Goal: Task Accomplishment & Management: Manage account settings

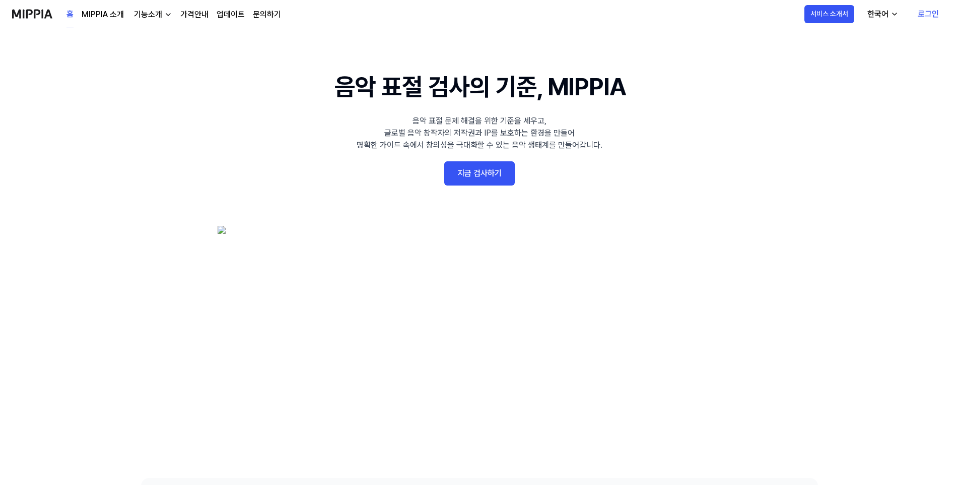
click at [931, 14] on link "로그인" at bounding box center [928, 14] width 37 height 28
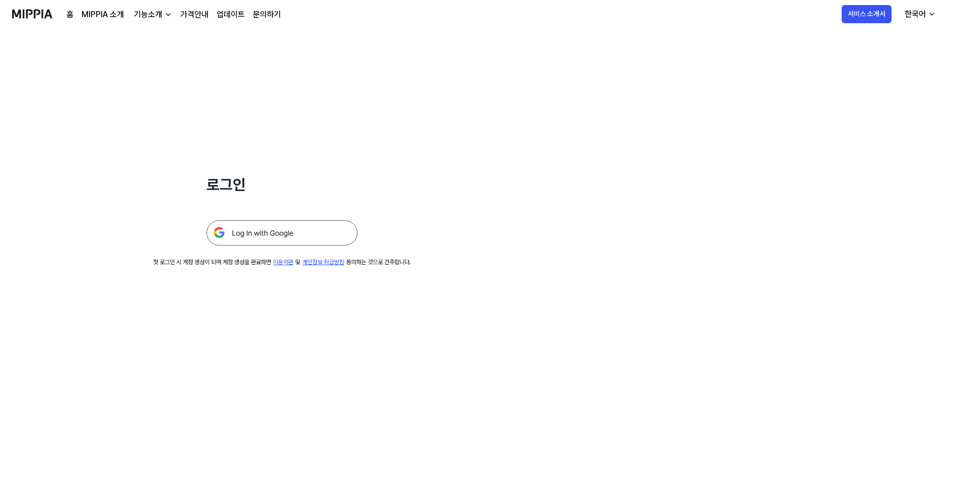
click at [298, 231] on img at bounding box center [282, 232] width 151 height 25
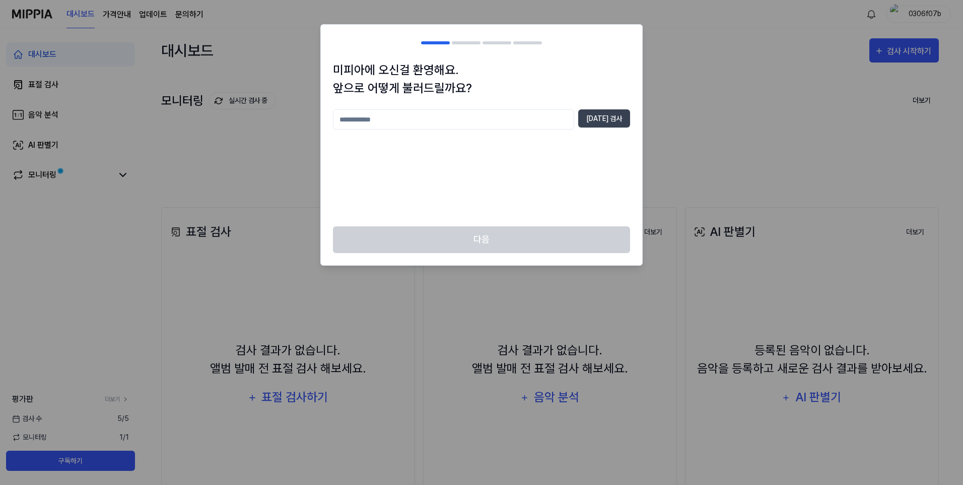
click at [459, 119] on input "text" at bounding box center [453, 119] width 241 height 20
type input "*"
type input "****"
click at [598, 123] on button "중복 검사" at bounding box center [604, 118] width 52 height 18
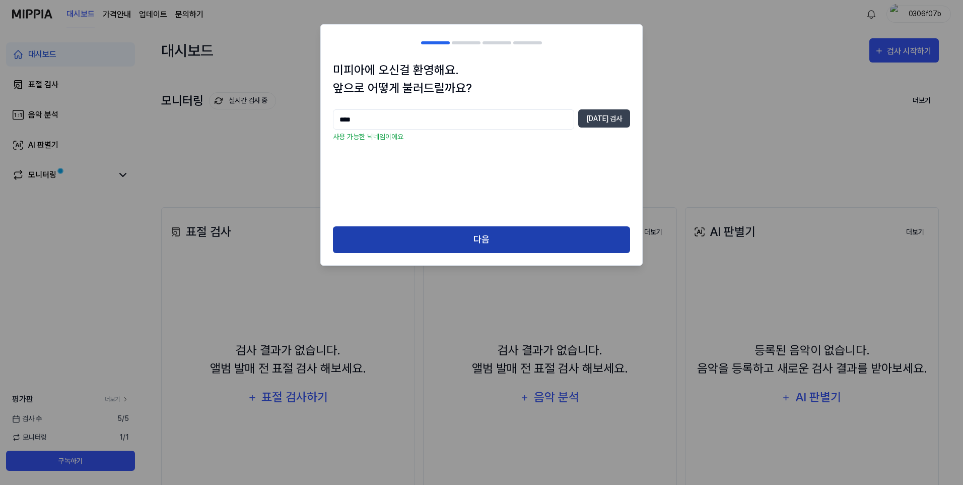
click at [498, 246] on button "다음" at bounding box center [481, 239] width 297 height 27
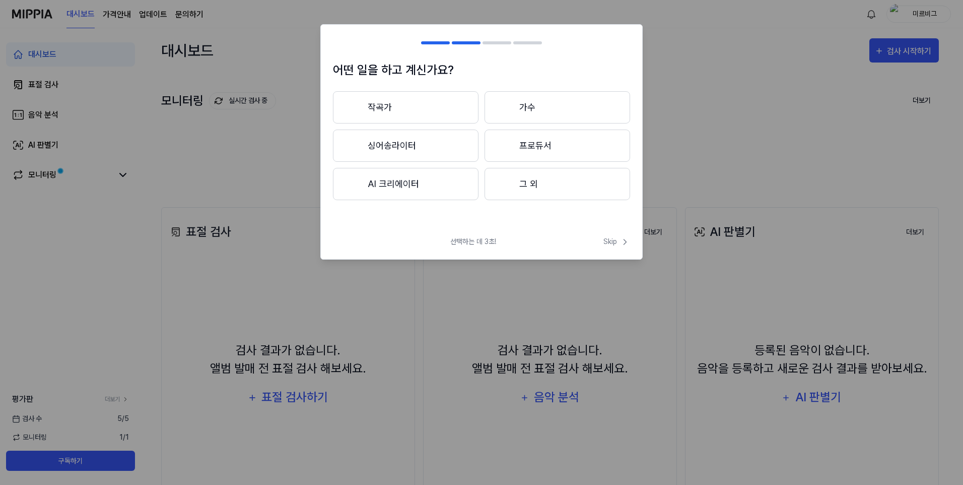
click at [389, 148] on button "싱어송라이터" at bounding box center [406, 145] width 146 height 32
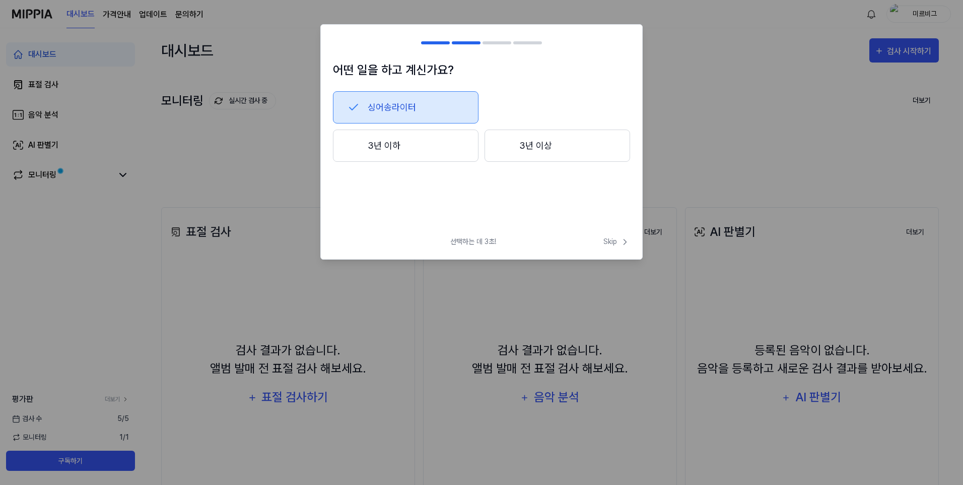
click at [408, 151] on button "3년 이하" at bounding box center [406, 145] width 146 height 32
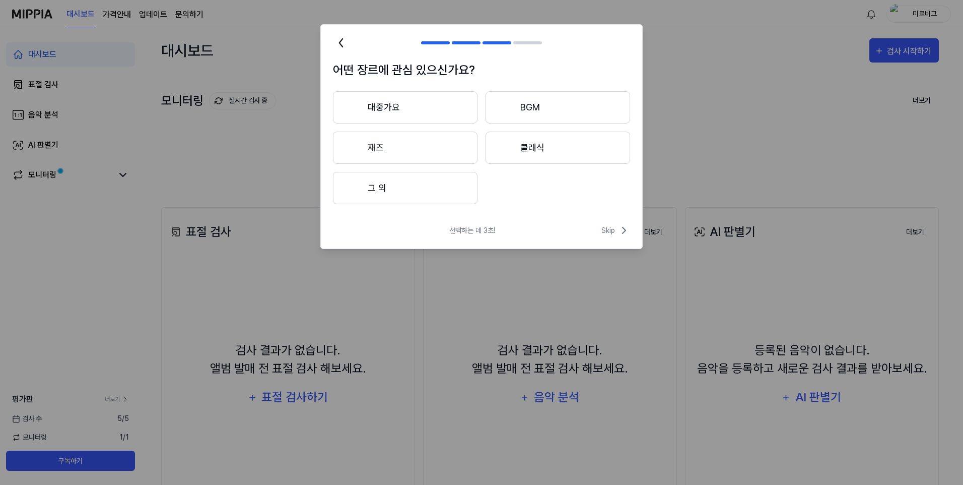
click at [344, 42] on icon at bounding box center [341, 43] width 16 height 16
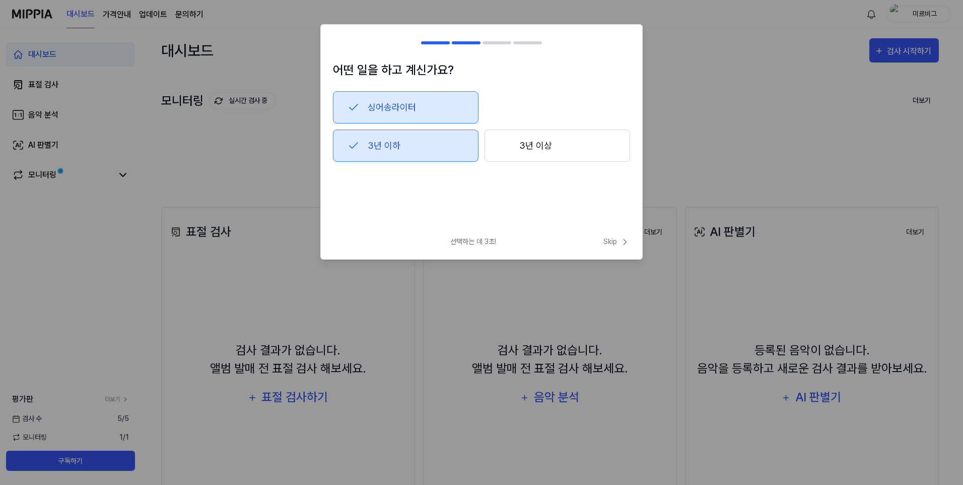
click at [546, 151] on button "3년 이상" at bounding box center [558, 145] width 146 height 32
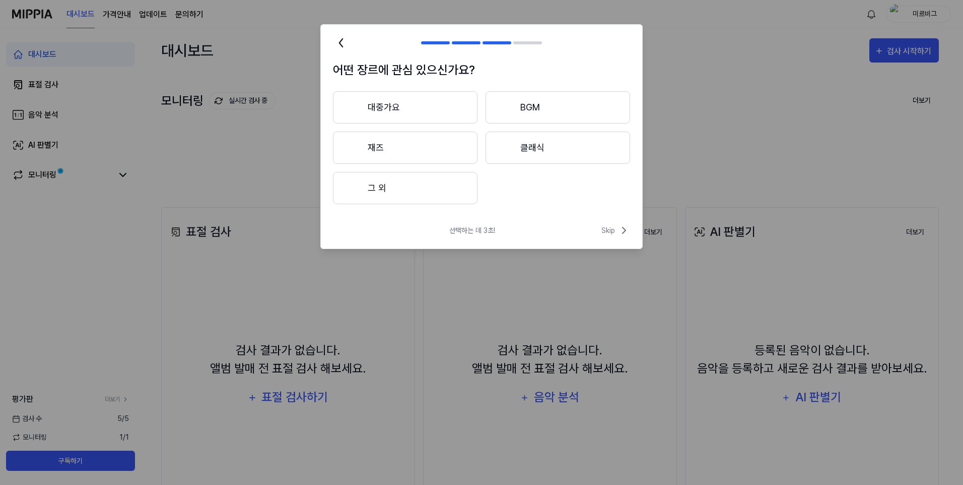
click at [376, 111] on button "대중가요" at bounding box center [405, 107] width 145 height 32
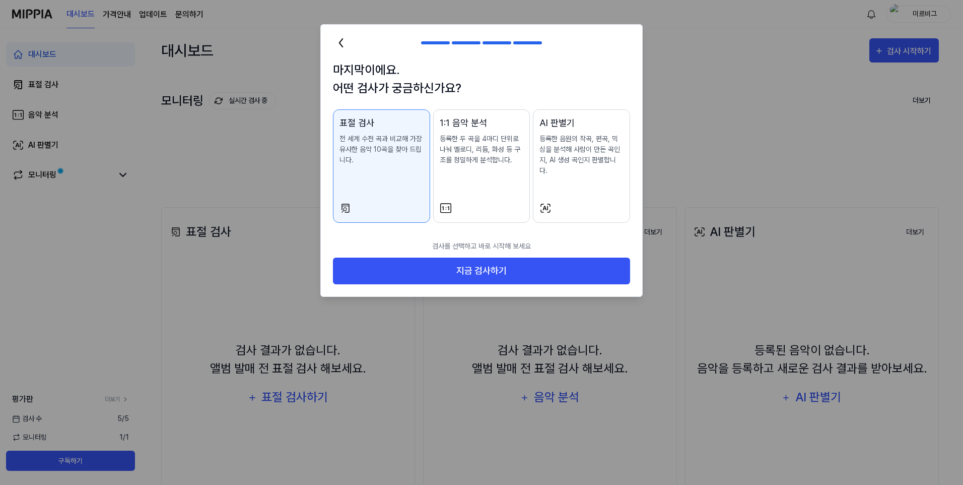
click at [495, 168] on div "1:1 음악 분석 등록한 두 곡을 4마디 단위로 나눠 멜로디, 리듬, 화성 등 구조를 정밀하게 분석합니다." at bounding box center [482, 151] width 84 height 70
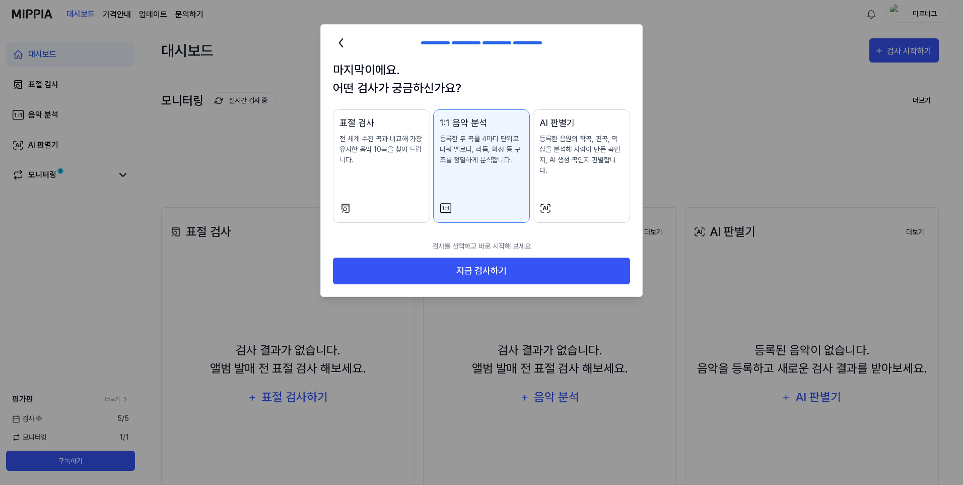
click at [385, 170] on div "표절 검사 전 세계 수천 곡과 비교해 가장 유사한 음악 10곡을 찾아 드립니다." at bounding box center [382, 151] width 84 height 70
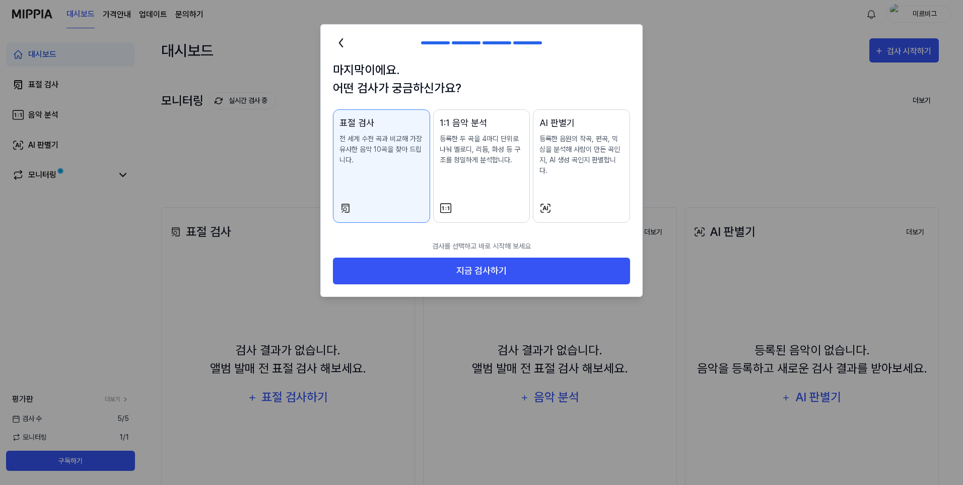
drag, startPoint x: 584, startPoint y: 146, endPoint x: 522, endPoint y: 153, distance: 62.8
click at [584, 146] on p "등록한 음원의 작곡, 편곡, 믹싱을 분석해 사람이 만든 곡인지, AI 생성 곡인지 판별합니다." at bounding box center [582, 155] width 84 height 42
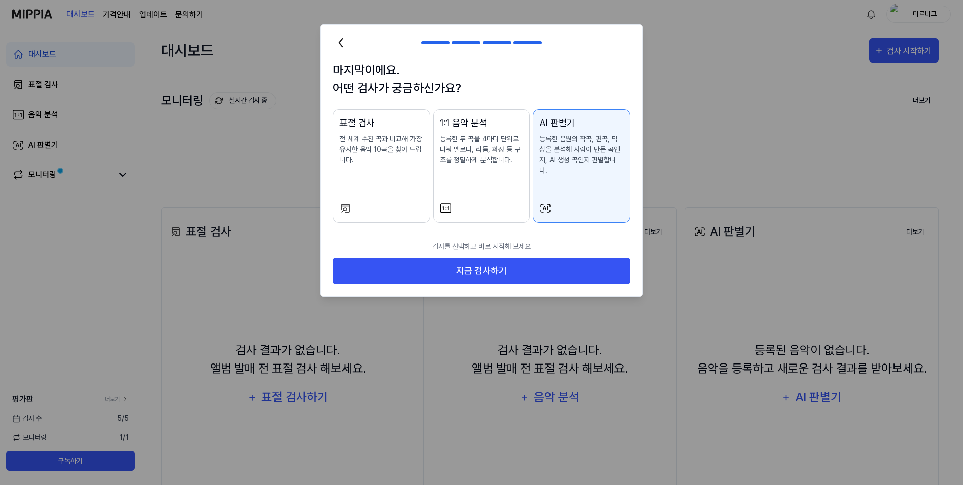
click at [430, 160] on div "표절 검사 전 세계 수천 곡과 비교해 가장 유사한 음악 10곡을 찾아 드립니다. 1:1 음악 분석 등록한 두 곡을 4마디 단위로 나눠 멜로디,…" at bounding box center [481, 165] width 297 height 113
click at [363, 162] on p "전 세계 수천 곡과 비교해 가장 유사한 음악 10곡을 찾아 드립니다." at bounding box center [382, 150] width 84 height 32
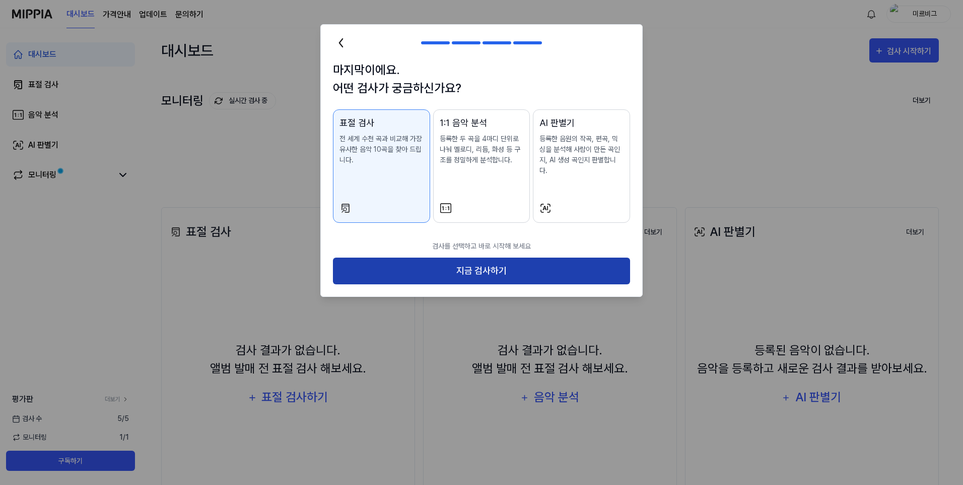
click at [453, 257] on button "지금 검사하기" at bounding box center [481, 270] width 297 height 27
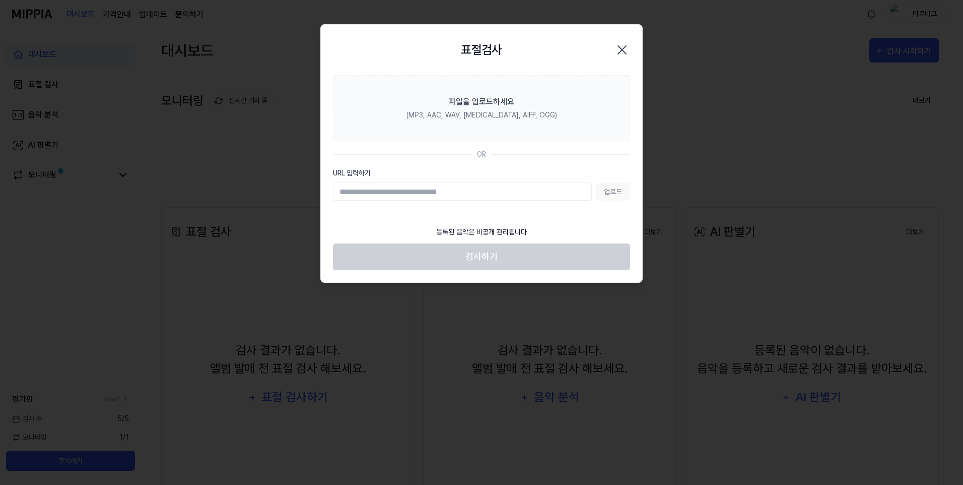
click at [475, 147] on section "파일을 업로드하세요 (MP3, AAC, WAV, FLAC, AIFF, OGG) OR URL 입력하기 업로드" at bounding box center [481, 148] width 321 height 146
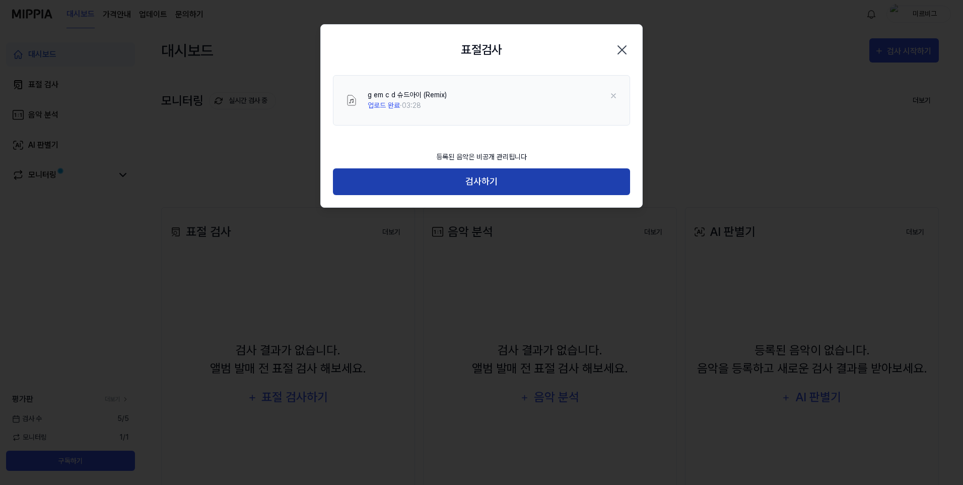
click at [500, 185] on button "검사하기" at bounding box center [481, 181] width 297 height 27
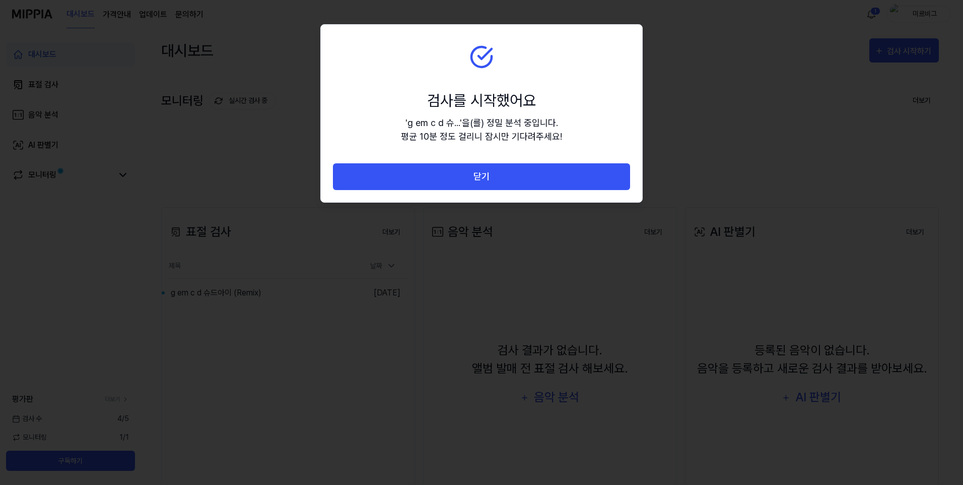
drag, startPoint x: 411, startPoint y: 175, endPoint x: 413, endPoint y: 180, distance: 5.4
click at [411, 175] on button "닫기" at bounding box center [481, 176] width 297 height 27
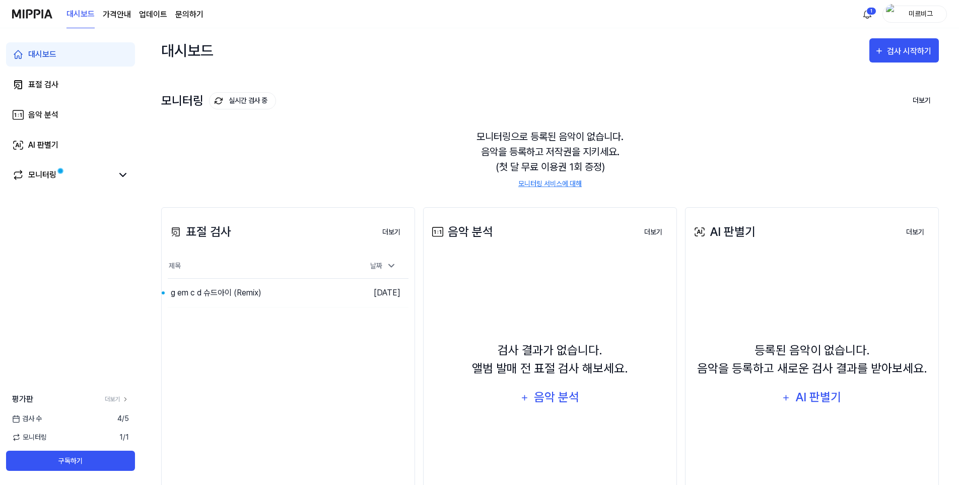
click at [209, 175] on div "모니터링으로 등록된 음악이 없습니다. 음악을 등록하고 저작권을 지키세요. (첫 달 무료 이용권 1회 증정) 모니터링 서비스에 대해" at bounding box center [550, 159] width 778 height 84
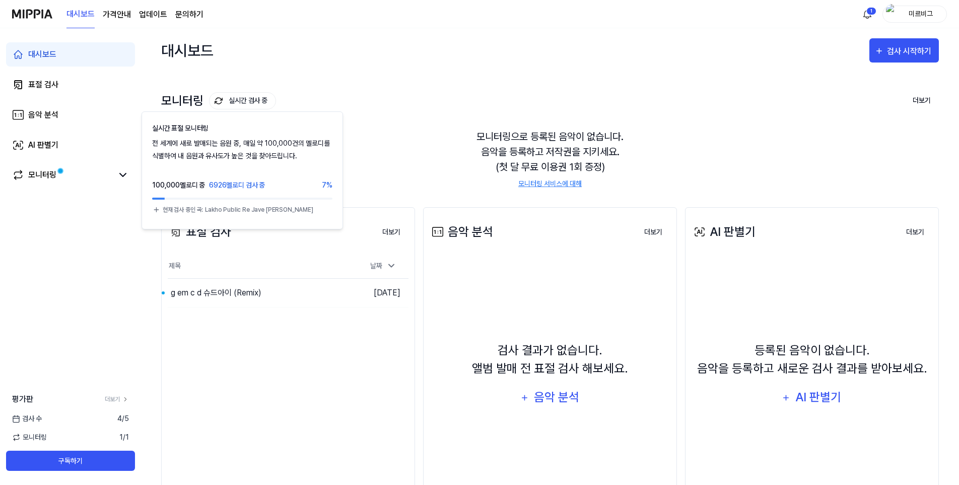
click at [227, 101] on button "실시간 검사 중" at bounding box center [242, 100] width 67 height 17
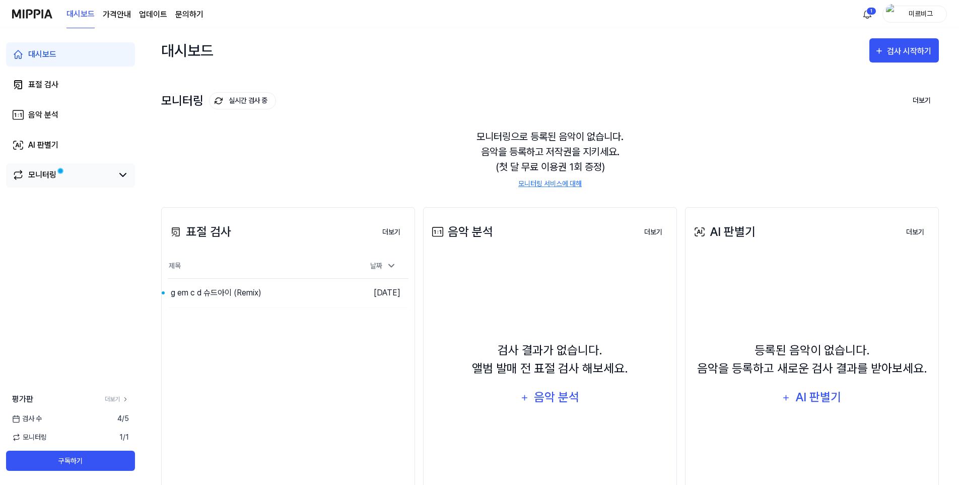
click at [26, 175] on link "모니터링" at bounding box center [62, 175] width 101 height 12
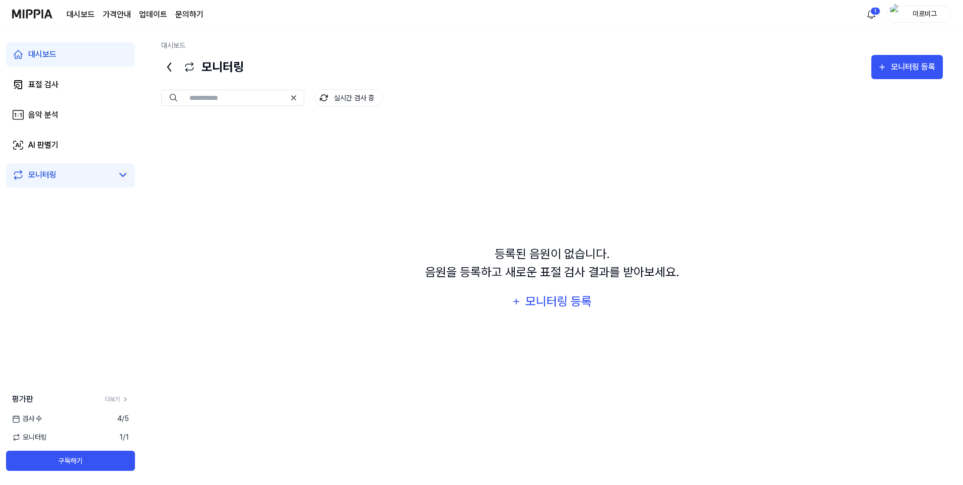
click at [123, 175] on icon at bounding box center [123, 174] width 6 height 3
click at [124, 174] on icon at bounding box center [123, 174] width 6 height 3
click at [909, 71] on div "모니터링 등록" at bounding box center [913, 66] width 47 height 13
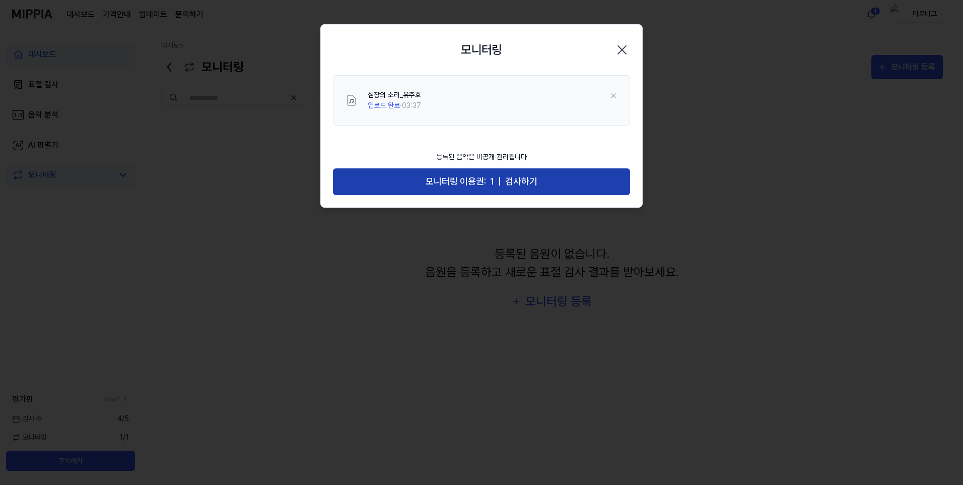
click at [491, 185] on span "1" at bounding box center [492, 181] width 4 height 15
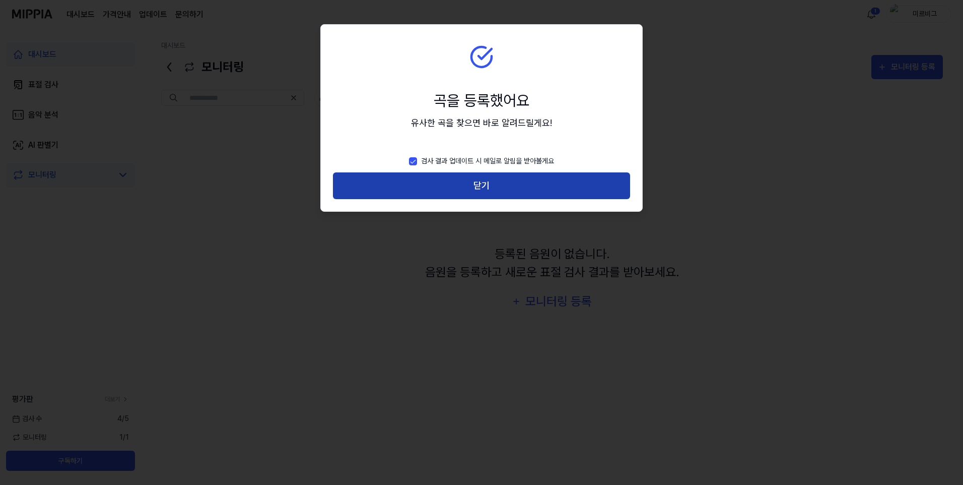
click at [483, 187] on button "닫기" at bounding box center [481, 185] width 297 height 27
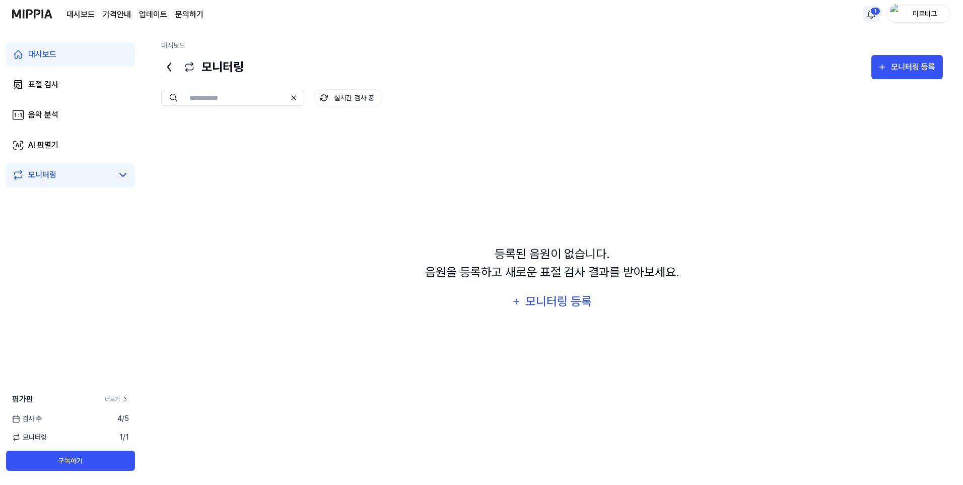
click at [874, 16] on html "대시보드 가격안내 업데이트 문의하기 1 미르비그 대시보드 표절 검사 음악 분석 AI 판별기 모니터링 평가판 더보기 검사 수 4 / 5 모니터링…" at bounding box center [481, 242] width 963 height 485
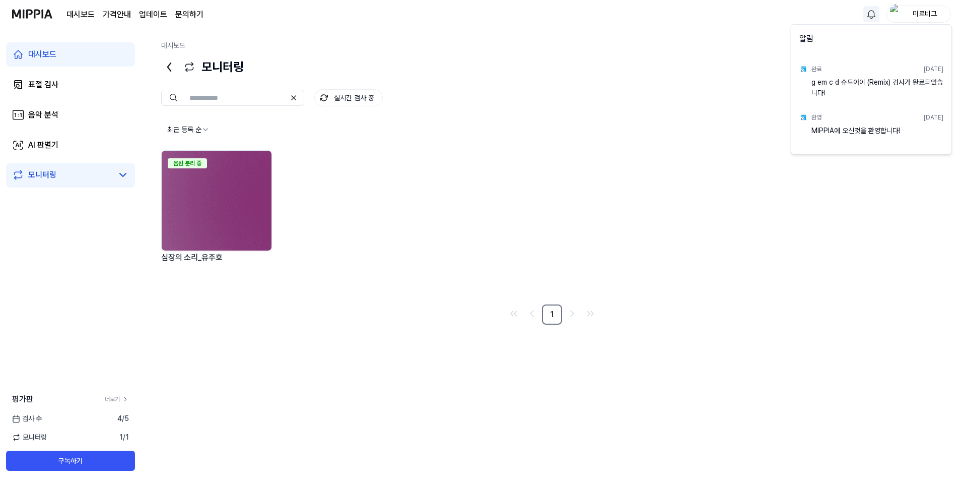
click at [854, 82] on div "g em c d 슈드아이 (Remix) 검사가 완료되었습니다!" at bounding box center [878, 87] width 132 height 20
click at [812, 69] on div "완료" at bounding box center [817, 68] width 10 height 9
click at [881, 90] on div "g em c d 슈드아이 (Remix) 검사가 완료되었습니다!" at bounding box center [878, 87] width 132 height 20
click at [524, 200] on html "대시보드 가격안내 업데이트 문의하기 미르비그 대시보드 표절 검사 음악 분석 AI 판별기 모니터링 평가판 더보기 검사 수 4 / 5 모니터링 1…" at bounding box center [481, 242] width 963 height 485
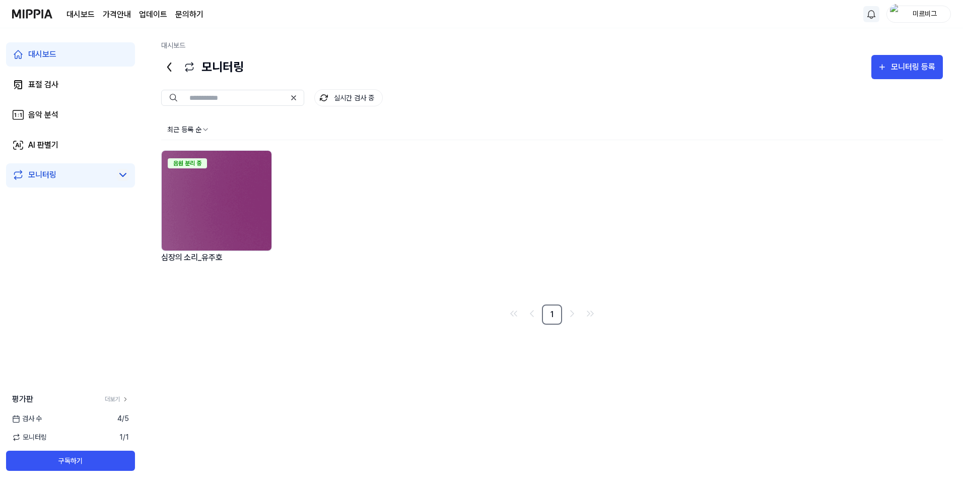
click at [17, 166] on div "모니터링" at bounding box center [70, 175] width 129 height 24
click at [46, 84] on div "표절 검사" at bounding box center [43, 85] width 30 height 12
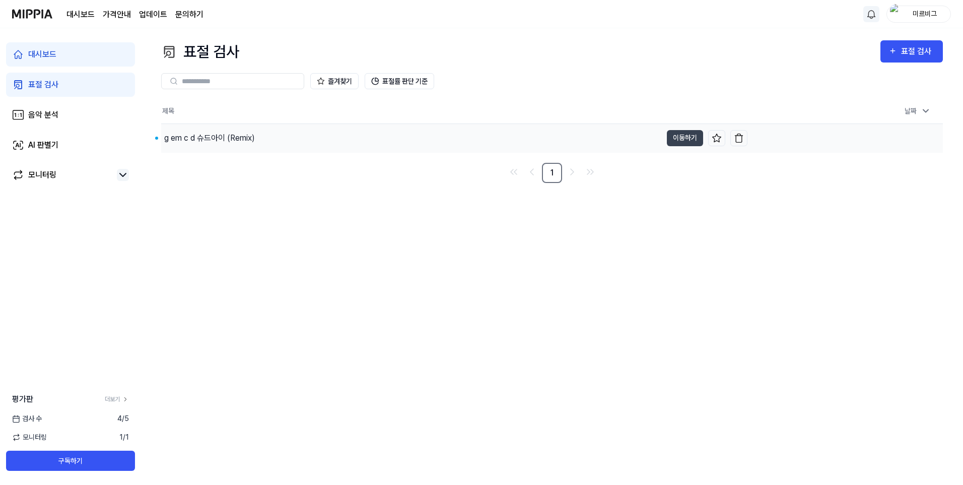
click at [228, 141] on div "g em c d 슈드아이 (Remix)" at bounding box center [209, 138] width 91 height 12
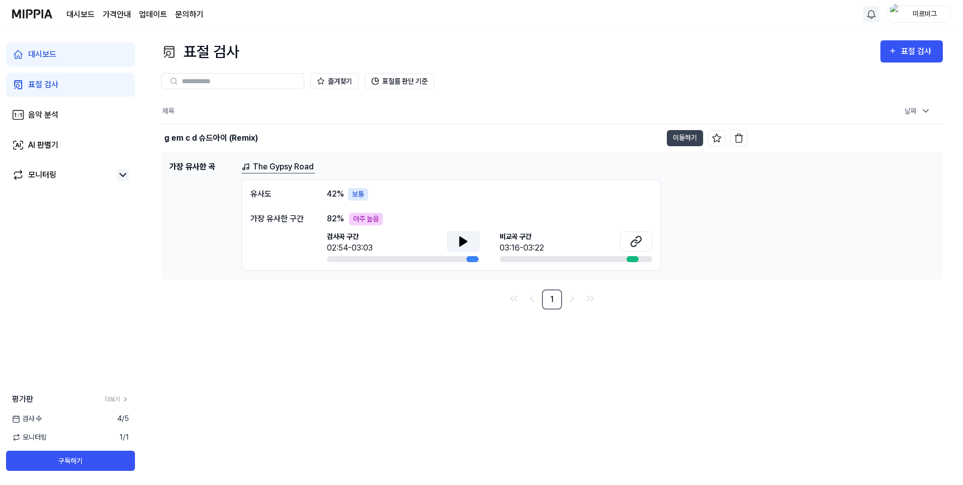
click at [463, 245] on icon at bounding box center [464, 241] width 12 height 12
click at [632, 243] on icon at bounding box center [634, 242] width 6 height 7
click at [478, 240] on button at bounding box center [463, 241] width 32 height 20
click at [361, 194] on div "보통" at bounding box center [358, 194] width 20 height 13
click at [44, 175] on div "모니터링" at bounding box center [42, 175] width 28 height 12
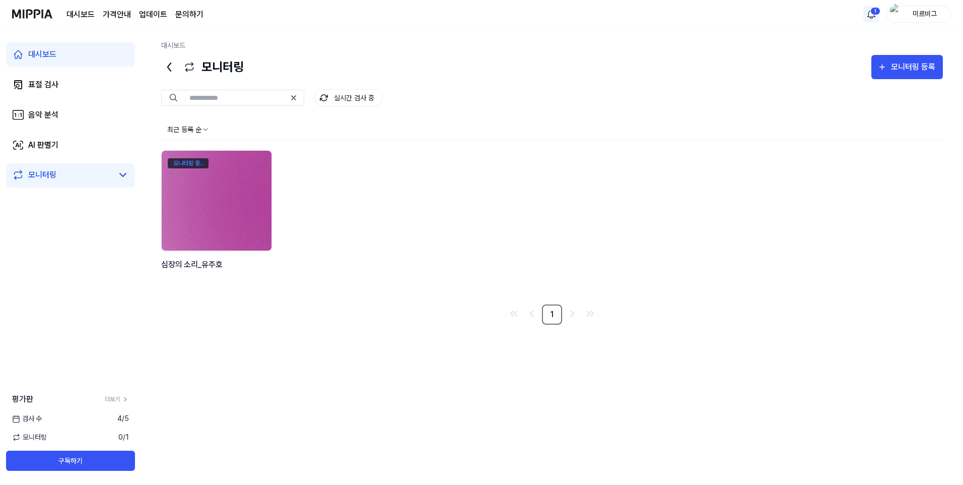
click at [190, 163] on div "모니터링 중.." at bounding box center [188, 163] width 41 height 10
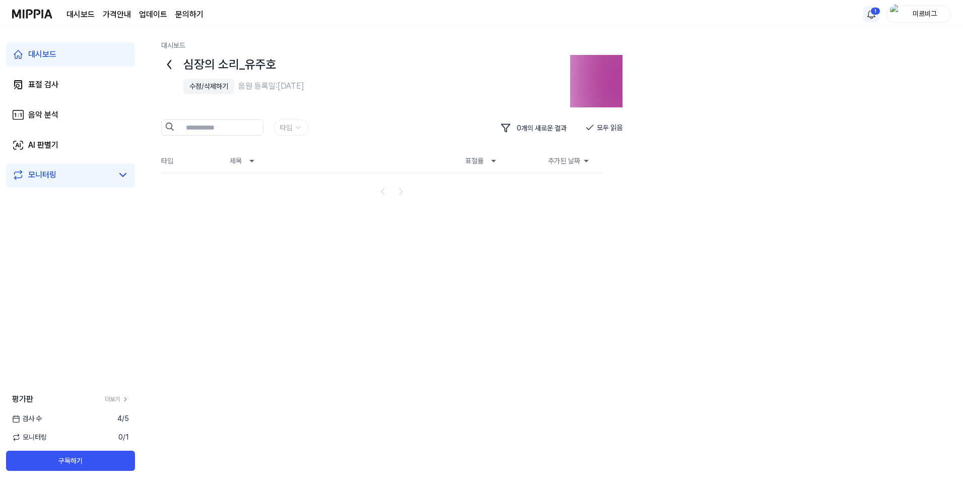
click at [716, 213] on div "대시보드 심장의 소리_유주호 수정/삭제하기 음원 등록일: 2025.08.12. 타입 0 개의 새로운 결과 모두 읽음 타입 제목 표절률 추가된 …" at bounding box center [552, 256] width 822 height 457
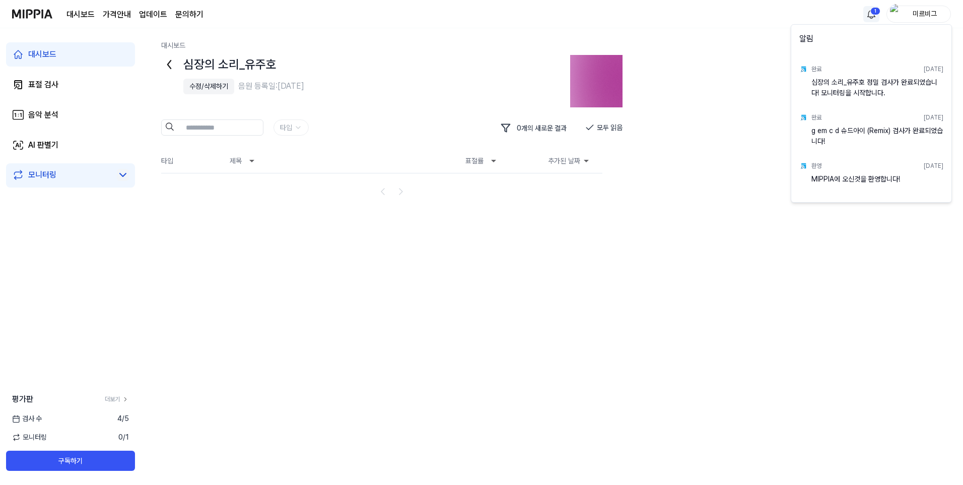
click at [871, 17] on html "대시보드 가격안내 업데이트 문의하기 1 미르비그 대시보드 표절 검사 음악 분석 AI 판별기 모니터링 평가판 더보기 검사 수 4 / 5 모니터링…" at bounding box center [481, 242] width 963 height 485
click at [57, 57] on html "대시보드 가격안내 업데이트 문의하기 미르비그 대시보드 표절 검사 음악 분석 AI 판별기 모니터링 평가판 더보기 검사 수 4 / 5 모니터링 0…" at bounding box center [481, 242] width 963 height 485
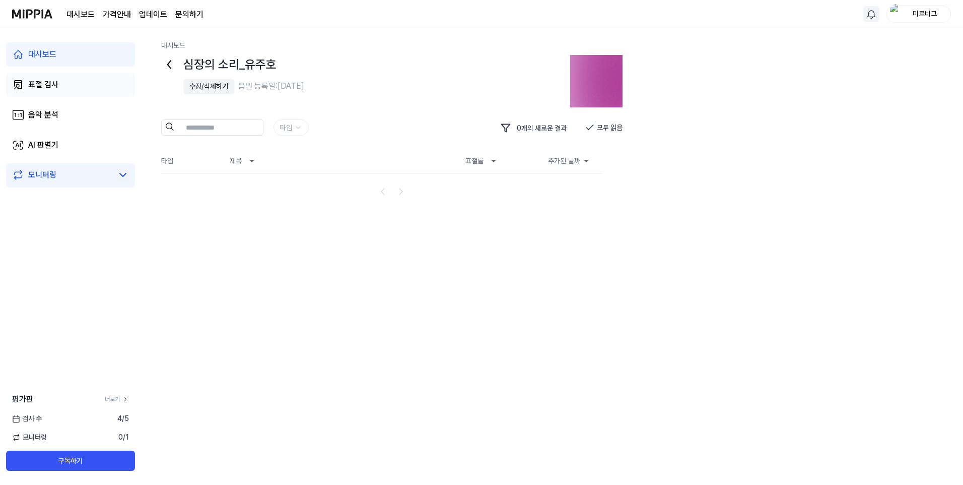
click at [46, 83] on div "표절 검사" at bounding box center [43, 85] width 30 height 12
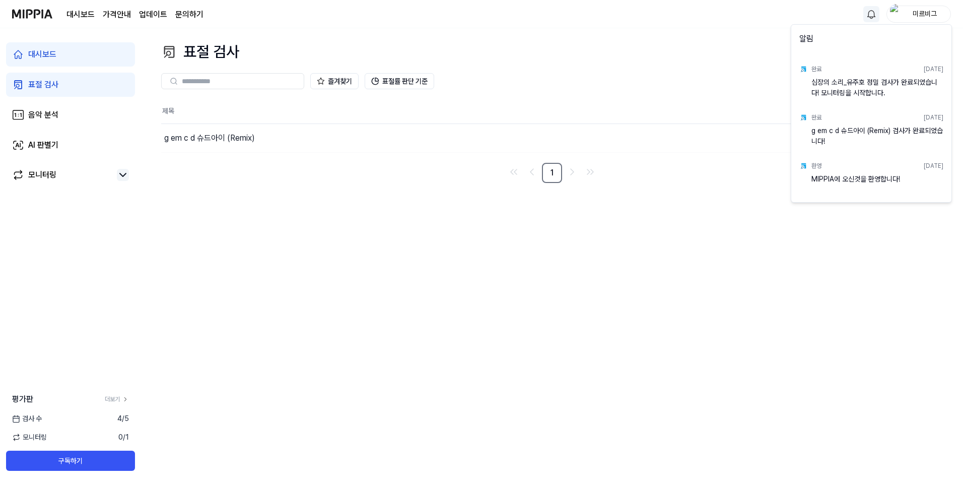
click at [872, 14] on html "대시보드 가격안내 업데이트 문의하기 미르비그 대시보드 표절 검사 음악 분석 AI 판별기 모니터링 평가판 더보기 검사 수 4 / 5 모니터링 0…" at bounding box center [481, 242] width 963 height 485
click at [864, 88] on div "심장의 소리_유주호 정밀 검사가 완료되었습니다! 모니터링을 시작합니다." at bounding box center [878, 87] width 132 height 20
drag, startPoint x: 789, startPoint y: 232, endPoint x: 357, endPoint y: 202, distance: 432.8
click at [787, 232] on html "대시보드 가격안내 업데이트 문의하기 미르비그 대시보드 표절 검사 음악 분석 AI 판별기 모니터링 평가판 더보기 검사 수 4 / 5 모니터링 0…" at bounding box center [481, 242] width 963 height 485
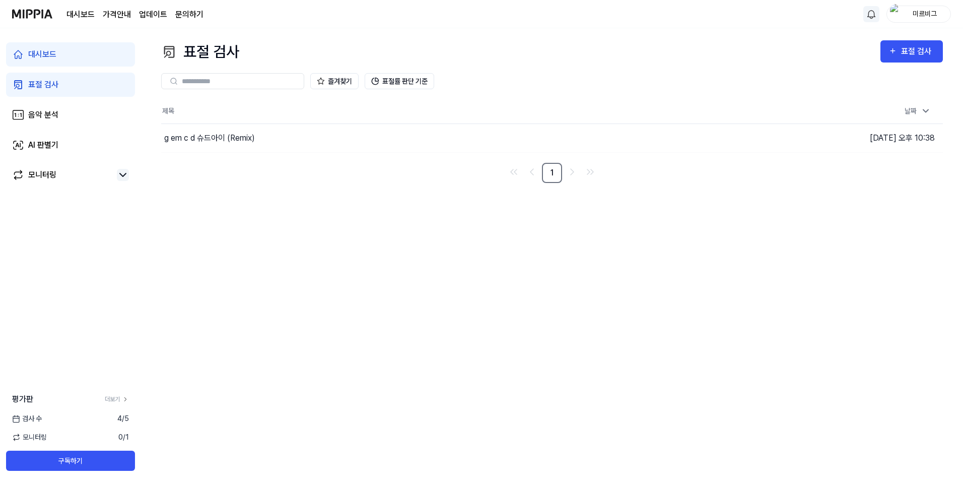
click at [867, 15] on html "대시보드 가격안내 업데이트 문의하기 미르비그 대시보드 표절 검사 음악 분석 AI 판별기 모니터링 평가판 더보기 검사 수 4 / 5 모니터링 0…" at bounding box center [481, 242] width 963 height 485
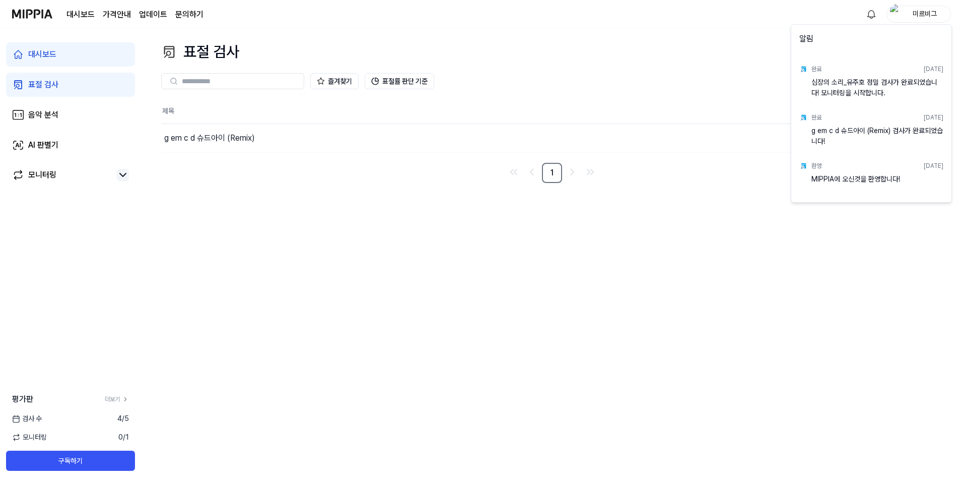
click at [740, 221] on html "대시보드 가격안내 업데이트 문의하기 미르비그 대시보드 표절 검사 음악 분석 AI 판별기 모니터링 평가판 더보기 검사 수 4 / 5 모니터링 0…" at bounding box center [481, 242] width 963 height 485
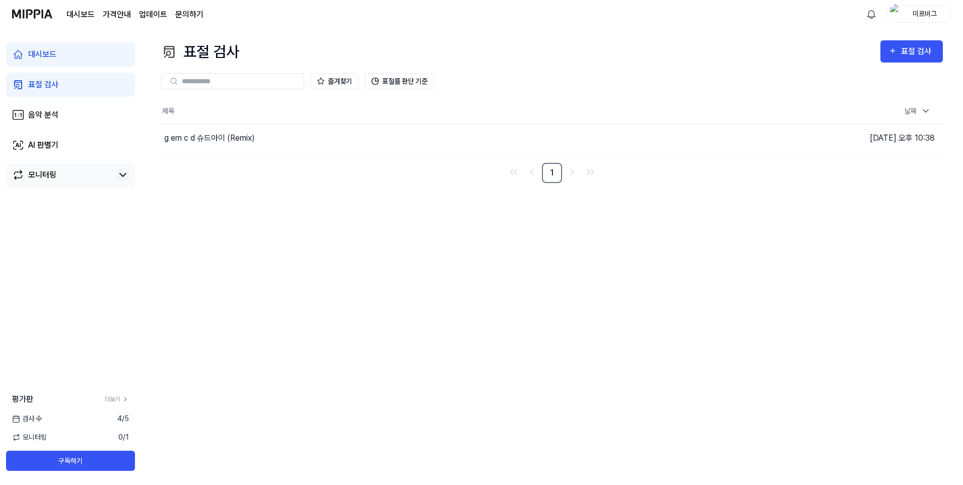
click at [14, 181] on icon at bounding box center [18, 175] width 12 height 12
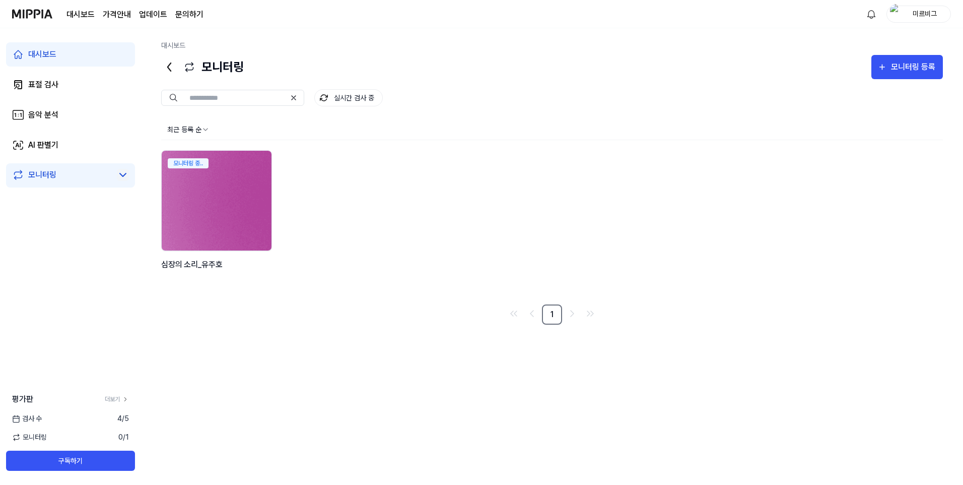
click at [226, 200] on img at bounding box center [216, 201] width 121 height 110
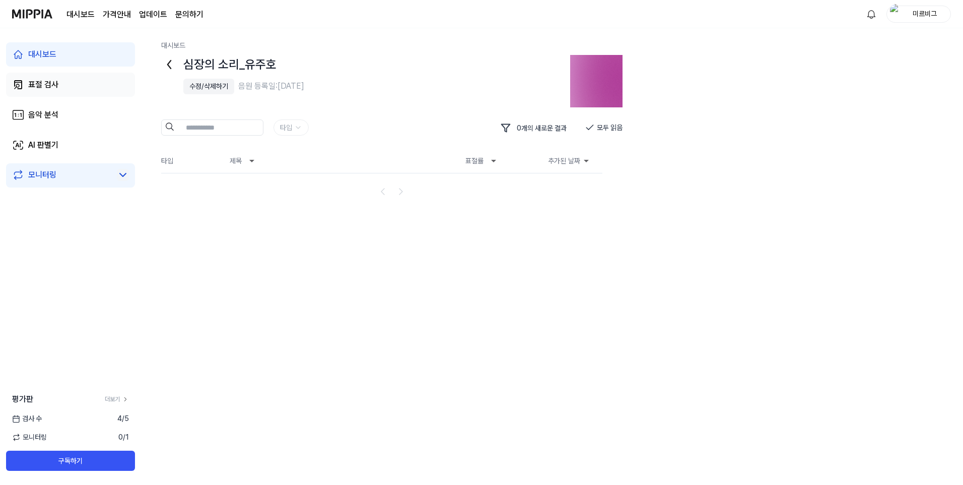
click at [46, 80] on div "표절 검사" at bounding box center [43, 85] width 30 height 12
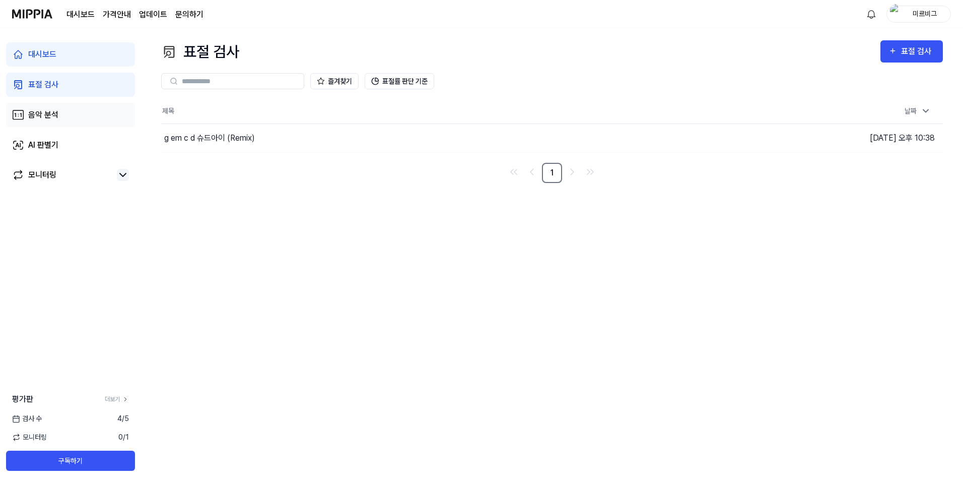
click at [45, 112] on div "음악 분석" at bounding box center [43, 115] width 30 height 12
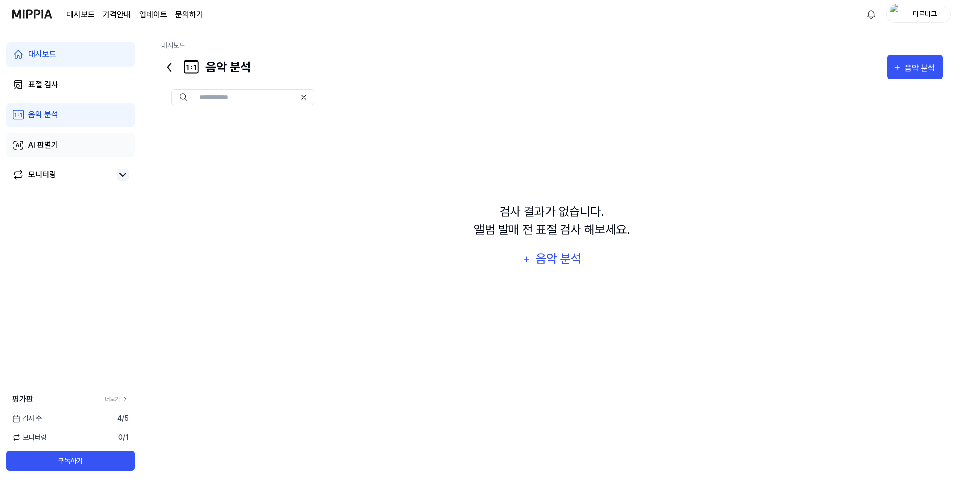
click at [46, 149] on div "AI 판별기" at bounding box center [43, 145] width 30 height 12
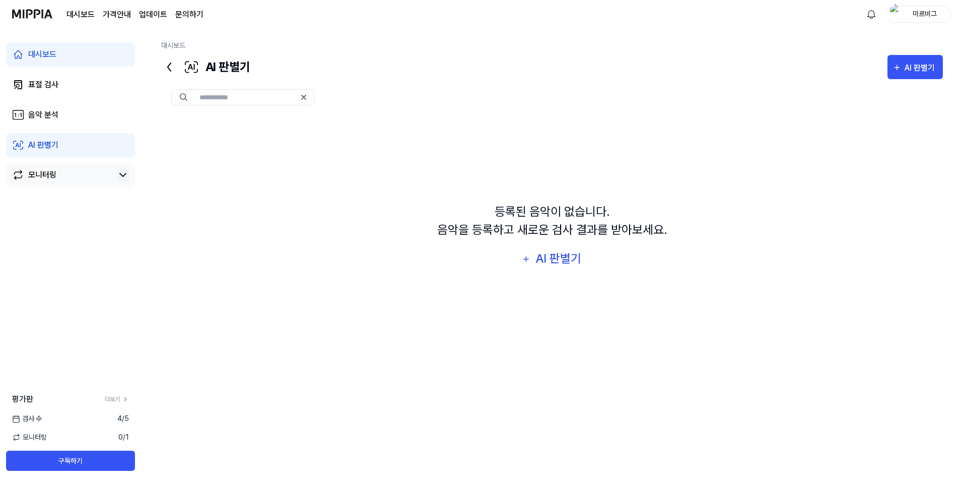
click at [49, 173] on div "모니터링" at bounding box center [42, 175] width 28 height 12
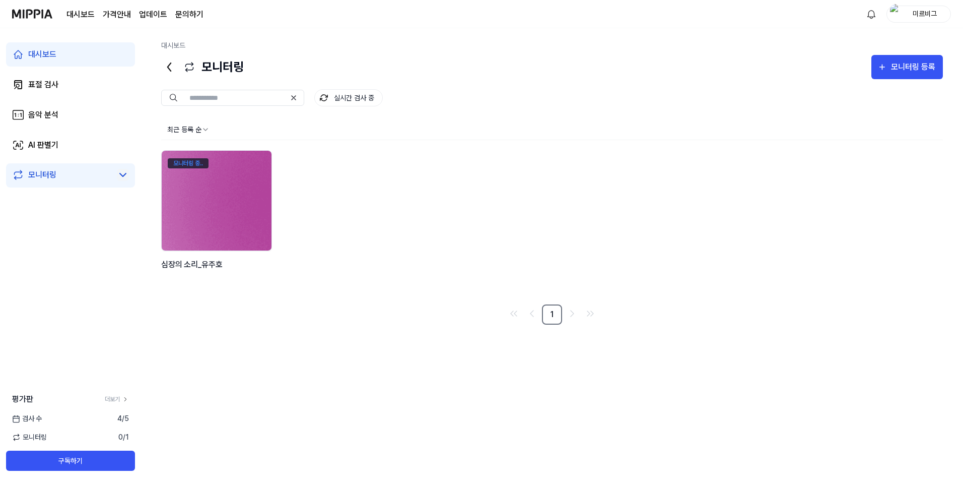
click at [189, 162] on div "모니터링 중.." at bounding box center [188, 163] width 41 height 10
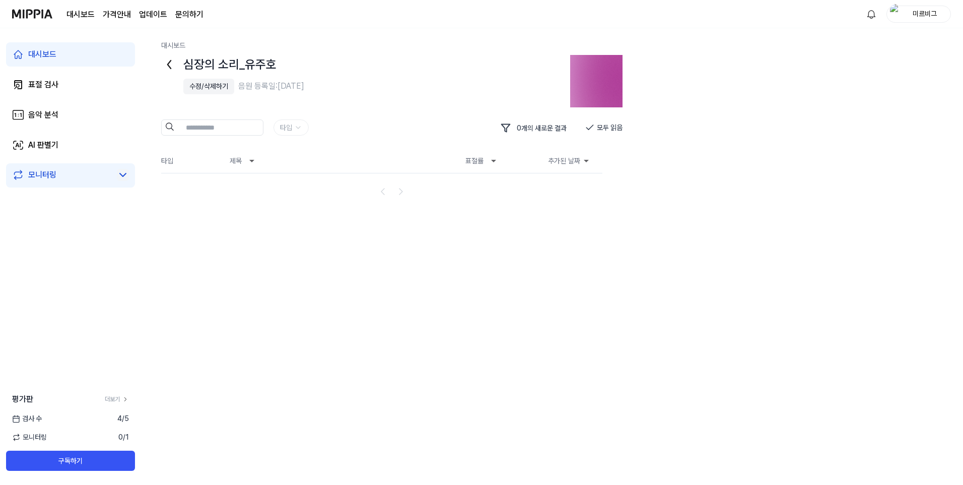
click at [49, 54] on div "대시보드" at bounding box center [42, 54] width 28 height 12
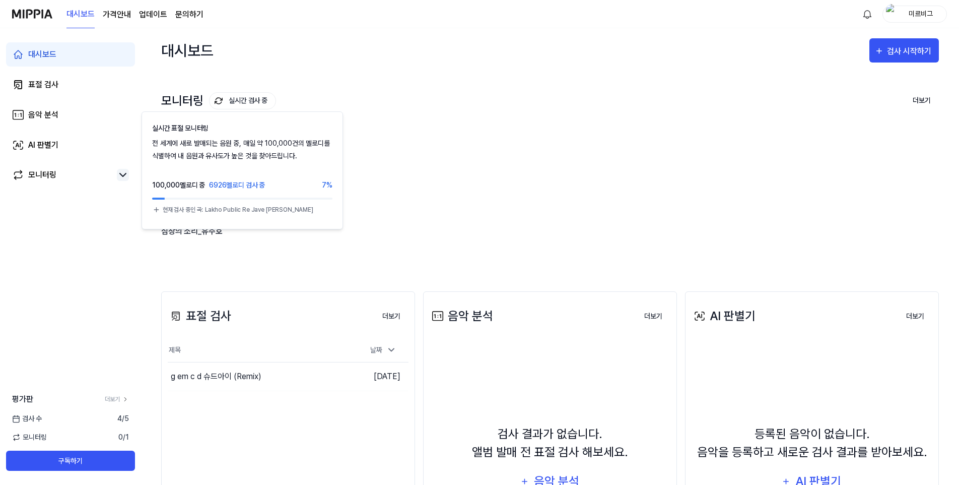
drag, startPoint x: 504, startPoint y: 98, endPoint x: 276, endPoint y: 164, distance: 238.0
click at [502, 98] on div "모니터링 실시간 검사 중 실시간 표절 모니터링 전 세계에 새로 발매되는 음원 중, 매일 약 100,000건의 멜로디를 식별하여 내 음원과 유사…" at bounding box center [550, 101] width 778 height 16
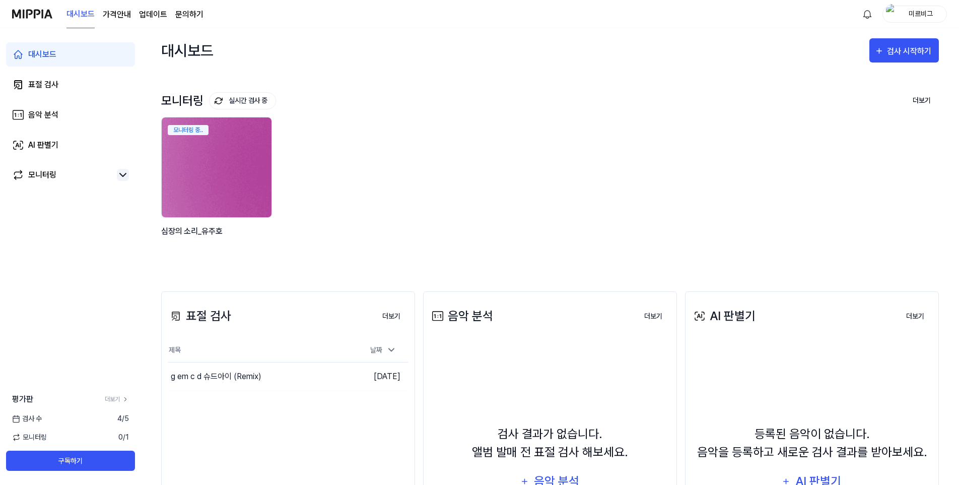
click at [241, 201] on img at bounding box center [216, 167] width 121 height 110
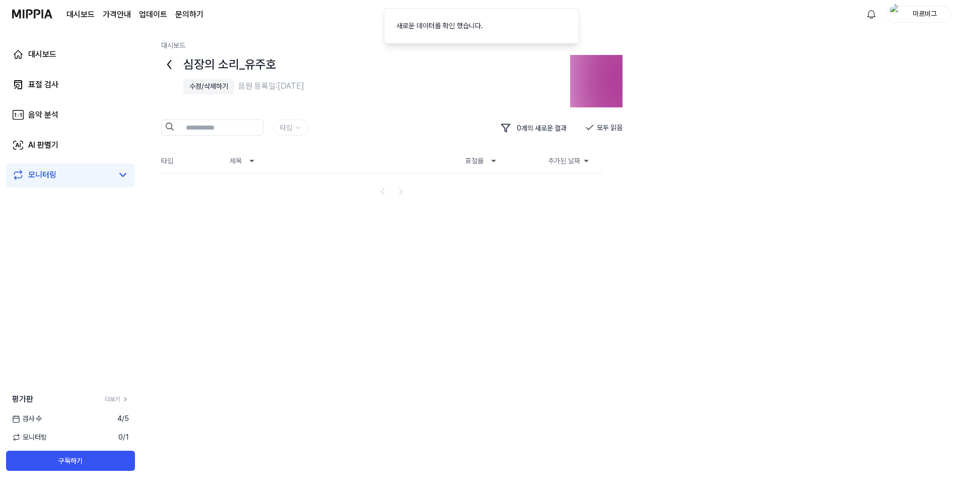
click at [512, 243] on div "대시보드 심장의 소리_유주호 수정/삭제하기 음원 등록일: 2025.08.12. 타입 0 개의 새로운 결과 모두 읽음 타입 제목 표절률 추가된 …" at bounding box center [552, 256] width 822 height 457
click at [583, 72] on img at bounding box center [596, 81] width 52 height 52
click at [606, 128] on button "모두 읽음" at bounding box center [604, 127] width 38 height 16
click at [228, 53] on div "대시보드 심장의 소리_유주호 수정/삭제하기 음원 등록일: 2025.08.12. 타입 0 개의 새로운 결과 모두 읽음 타입 제목 표절률 추가된 …" at bounding box center [552, 256] width 822 height 457
click at [40, 139] on link "AI 판별기" at bounding box center [70, 145] width 129 height 24
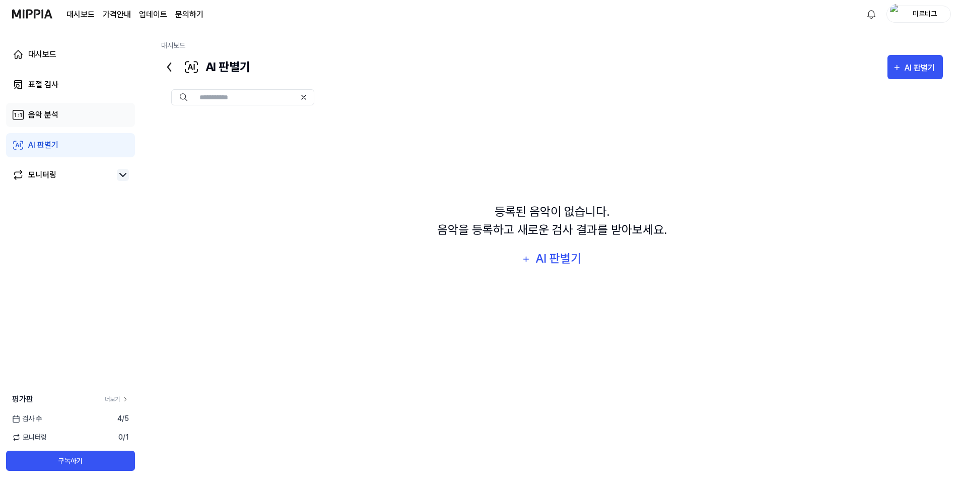
click at [40, 115] on div "음악 분석" at bounding box center [43, 115] width 30 height 12
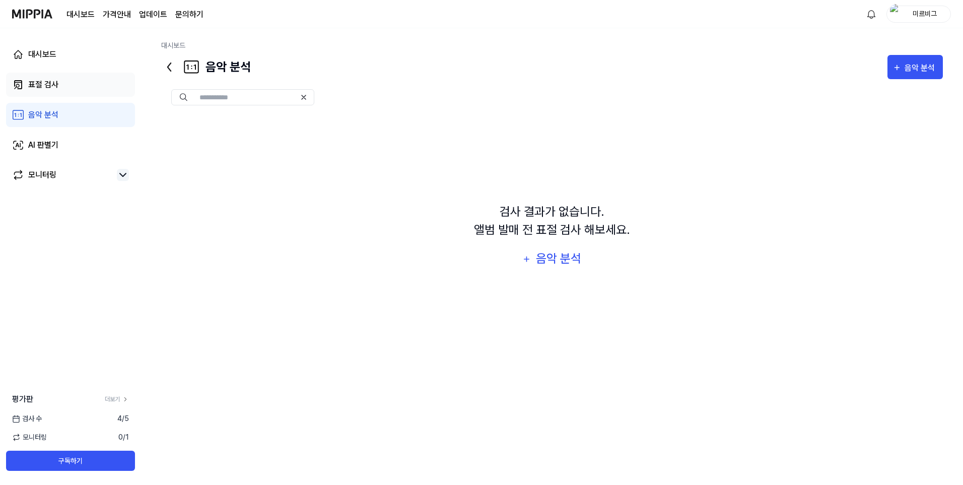
click at [49, 91] on link "표절 검사" at bounding box center [70, 85] width 129 height 24
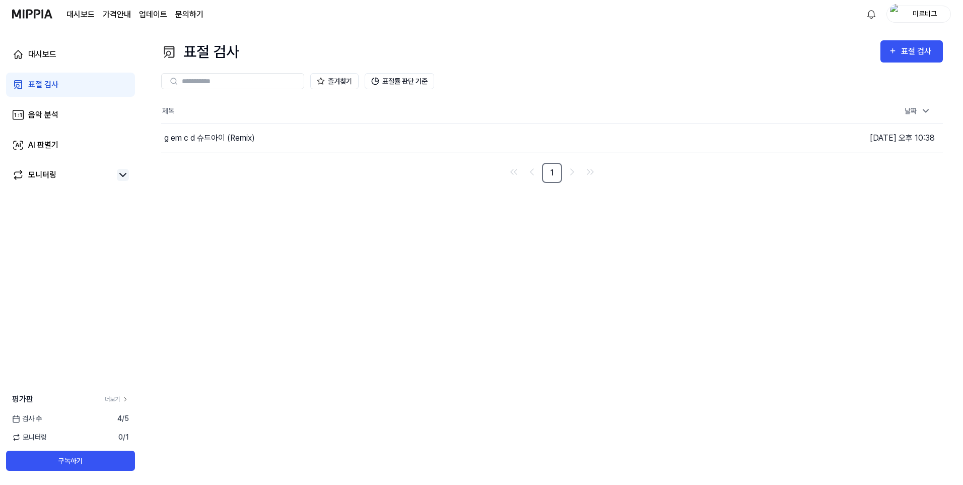
drag, startPoint x: 59, startPoint y: 59, endPoint x: 59, endPoint y: 72, distance: 12.6
click at [59, 59] on link "대시보드" at bounding box center [70, 54] width 129 height 24
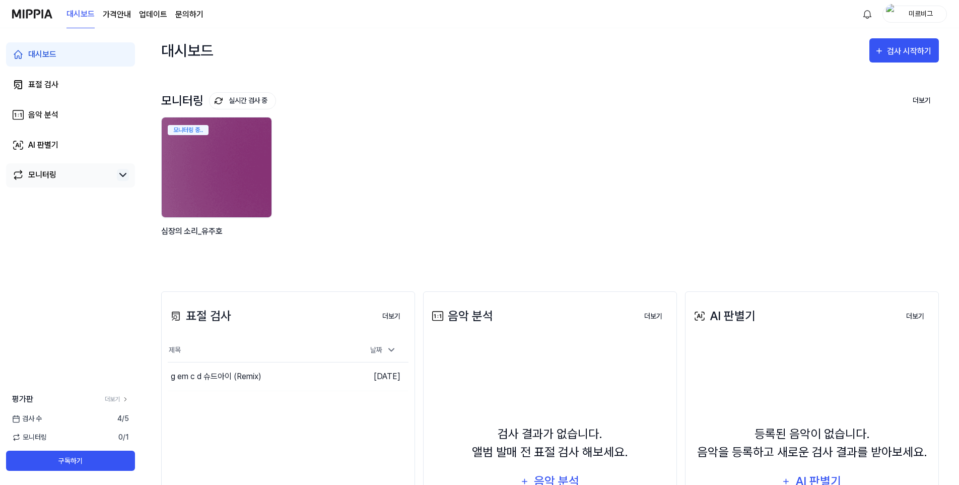
click at [55, 175] on div "모니터링" at bounding box center [42, 175] width 28 height 12
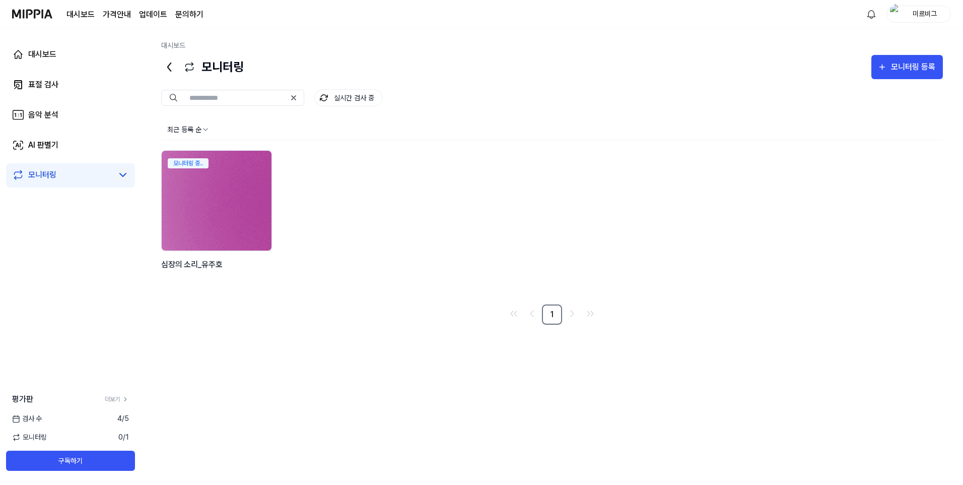
click at [241, 199] on img at bounding box center [216, 201] width 121 height 110
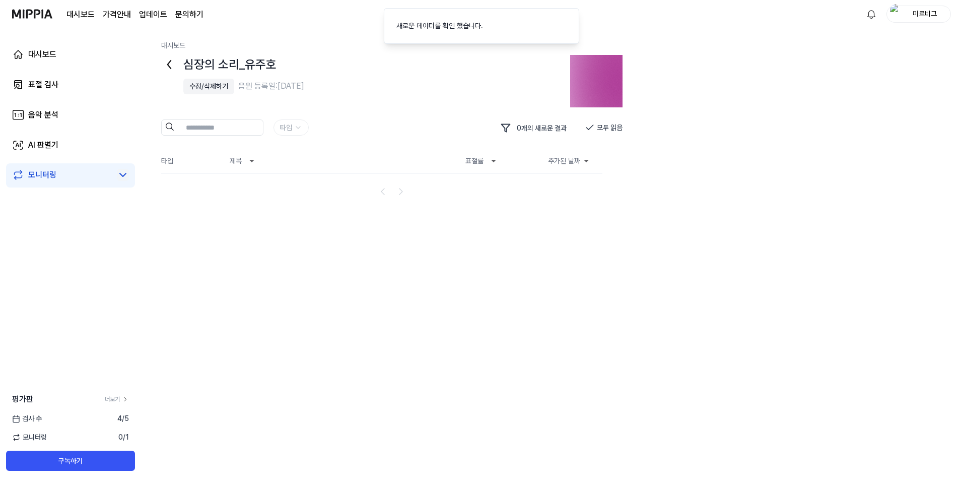
drag, startPoint x: 236, startPoint y: 226, endPoint x: 228, endPoint y: 226, distance: 8.1
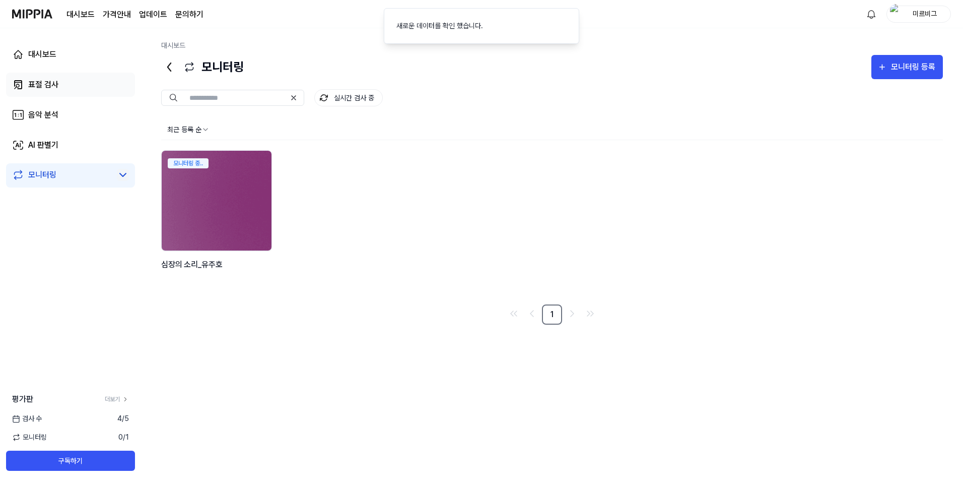
click at [69, 84] on link "표절 검사" at bounding box center [70, 85] width 129 height 24
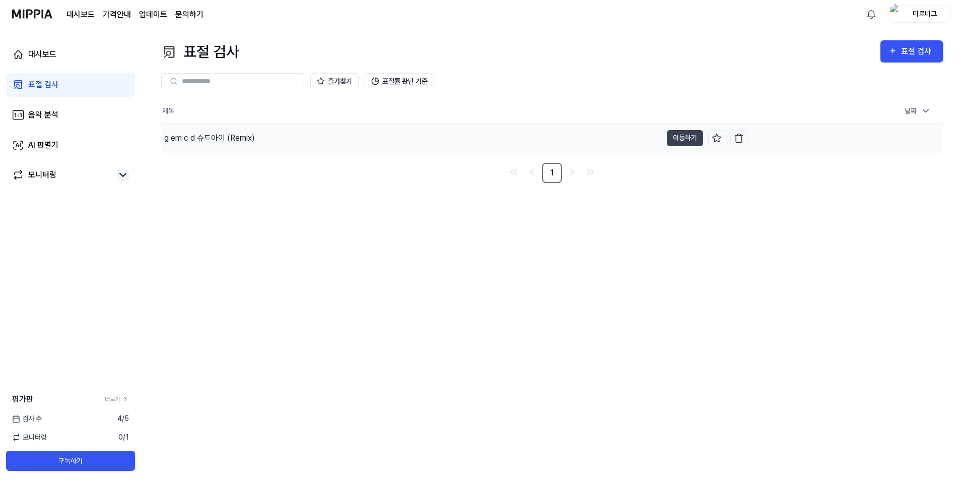
click at [227, 140] on div "g em c d 슈드아이 (Remix)" at bounding box center [209, 138] width 91 height 12
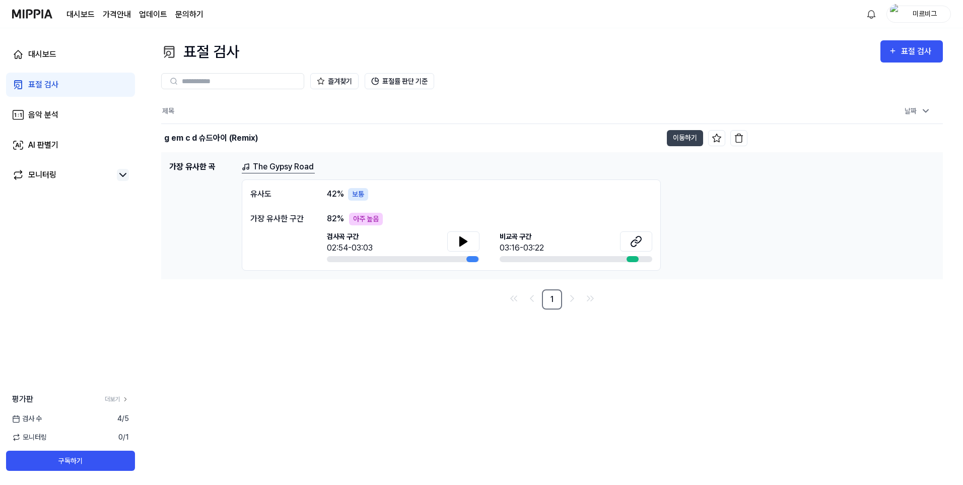
click at [363, 193] on div "보통" at bounding box center [358, 194] width 20 height 13
click at [264, 160] on td "가장 유사한 곡 The Gypsy Road 유사도 42 % 보통 가장 유사한 구간 82 % 아주 높음 검사곡 구간 02:54-03:03 비교곡…" at bounding box center [552, 215] width 782 height 126
click at [263, 164] on link "The Gypsy Road" at bounding box center [278, 167] width 73 height 13
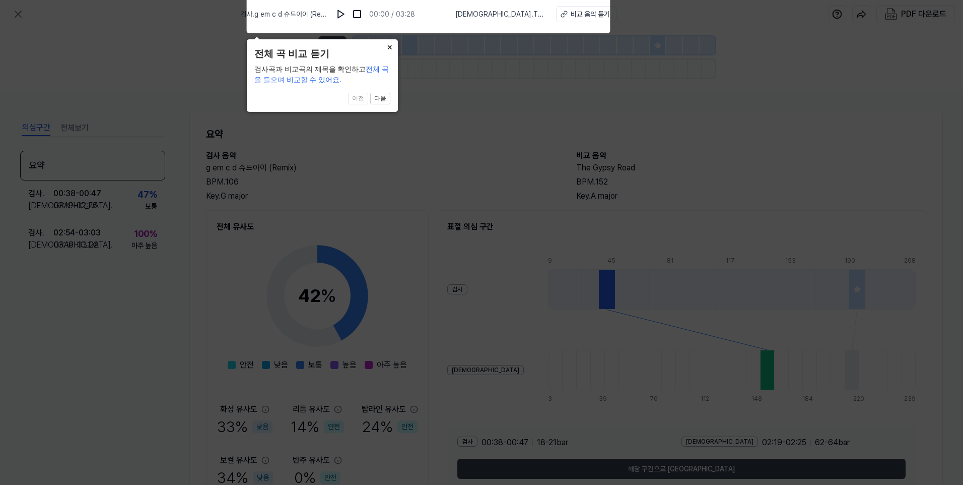
click at [387, 46] on button "×" at bounding box center [390, 46] width 16 height 14
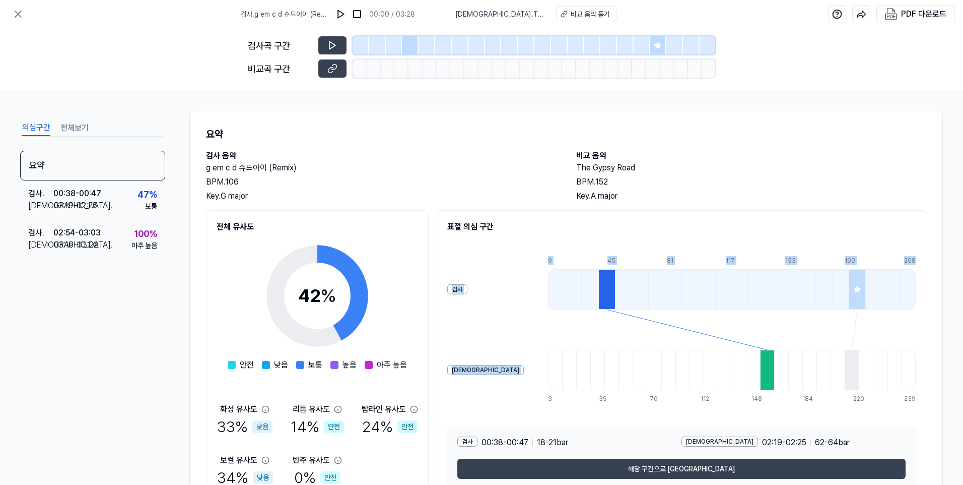
drag, startPoint x: 563, startPoint y: 287, endPoint x: 790, endPoint y: 179, distance: 251.1
click at [790, 179] on div "요약 검사 음악 g em c d 슈드아이 (Remix) BPM. 106 Key. G major 비교 음악 The Gypsy Road BPM. …" at bounding box center [566, 313] width 754 height 406
drag, startPoint x: 790, startPoint y: 179, endPoint x: 785, endPoint y: 166, distance: 13.4
click at [785, 166] on h2 "The Gypsy Road" at bounding box center [751, 168] width 350 height 12
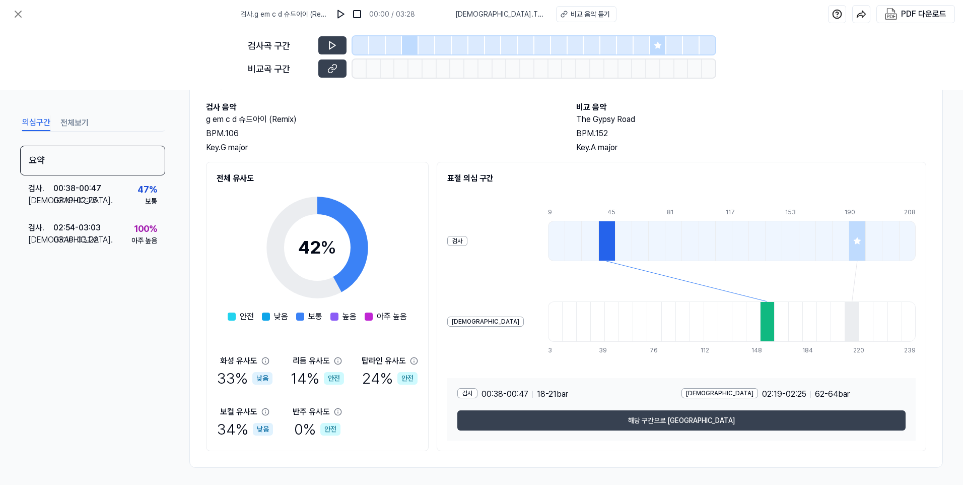
scroll to position [51, 0]
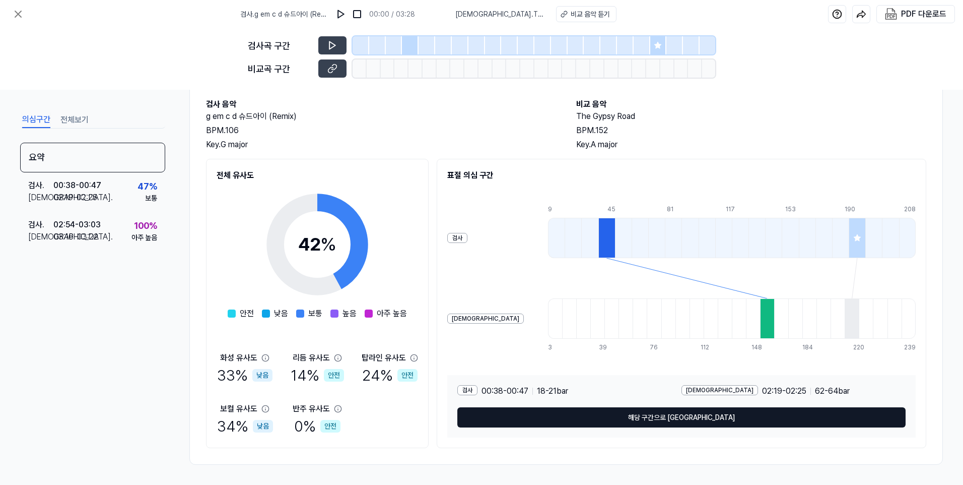
click at [600, 417] on button "해당 구간으로 이동" at bounding box center [682, 417] width 448 height 20
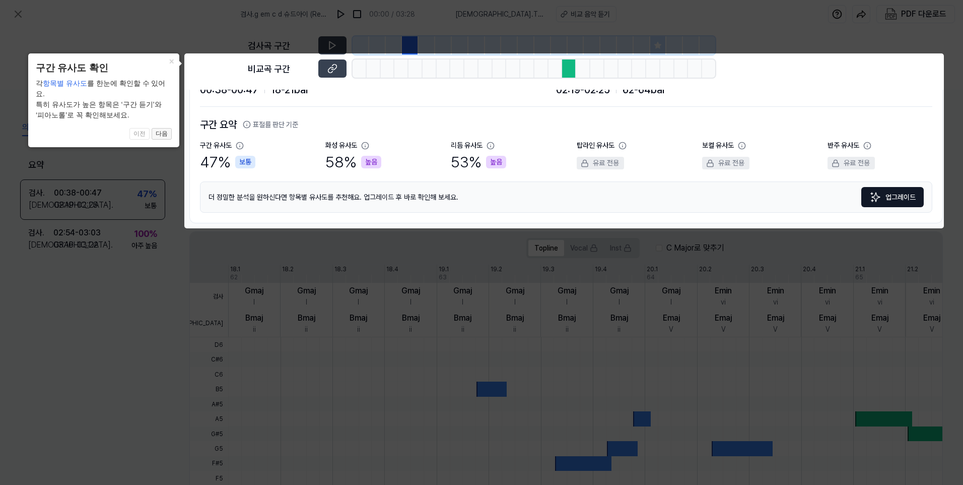
click at [160, 135] on button "다음" at bounding box center [162, 134] width 20 height 12
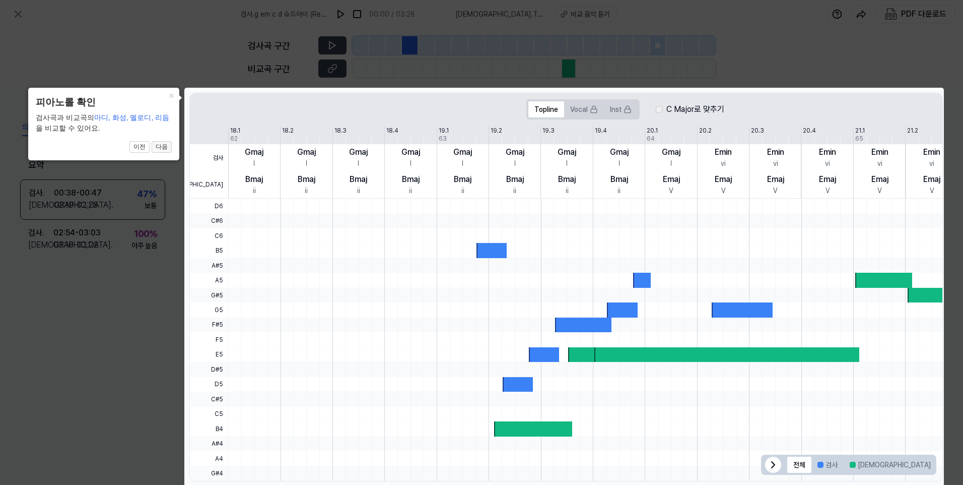
click at [159, 150] on button "다음" at bounding box center [162, 147] width 20 height 12
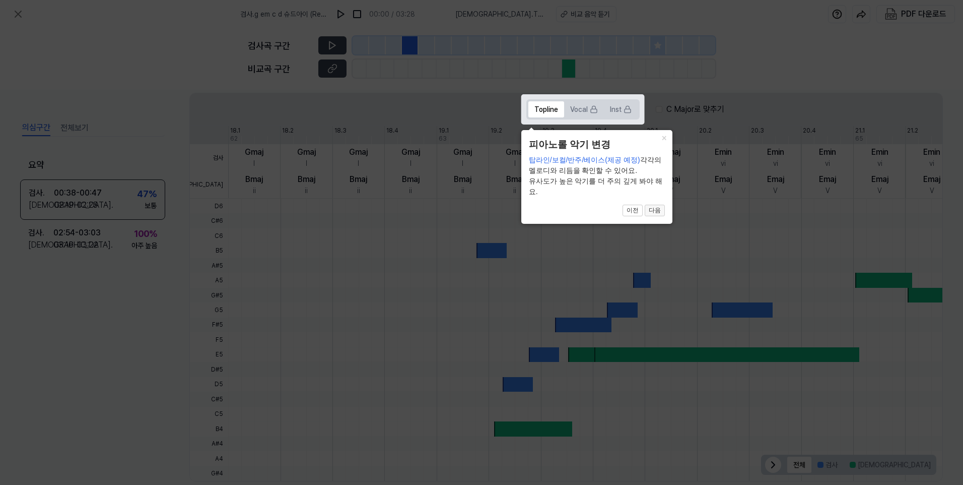
click at [661, 208] on button "다음" at bounding box center [655, 211] width 20 height 12
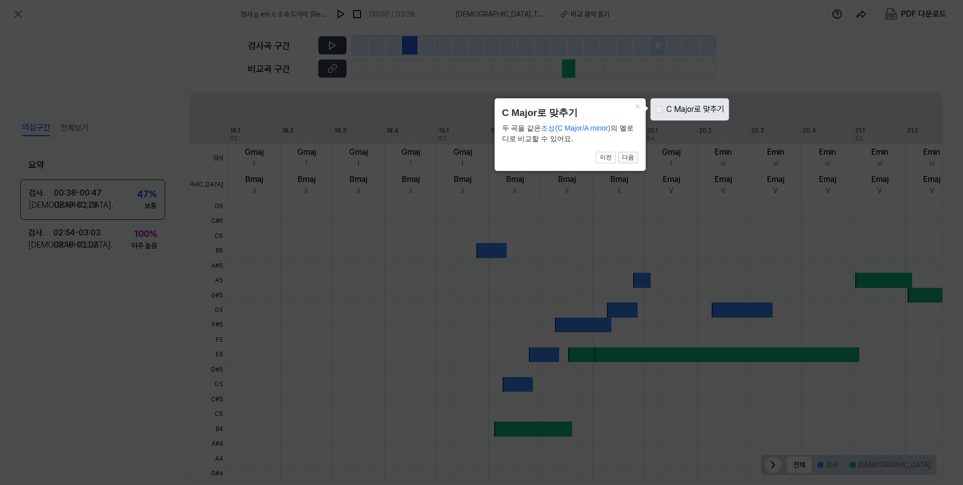
click at [627, 154] on button "다음" at bounding box center [628, 158] width 20 height 12
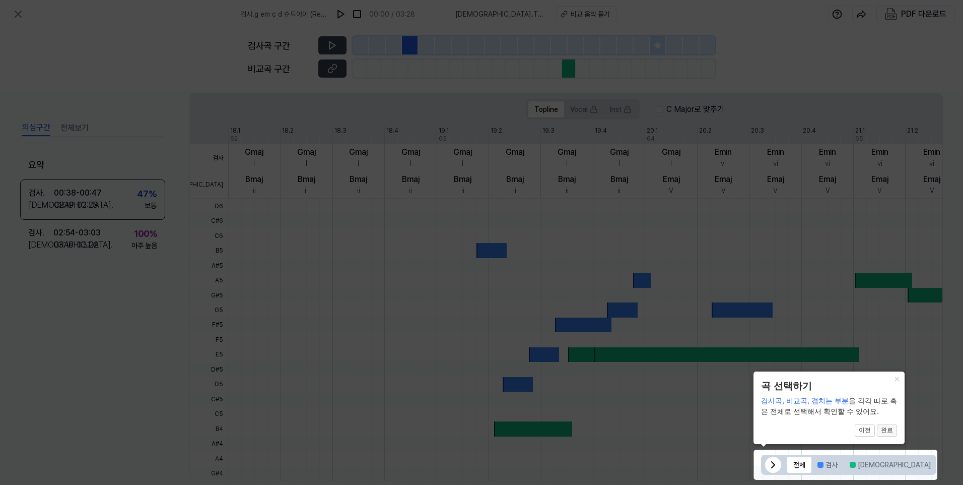
click at [893, 431] on button "완료" at bounding box center [887, 430] width 20 height 12
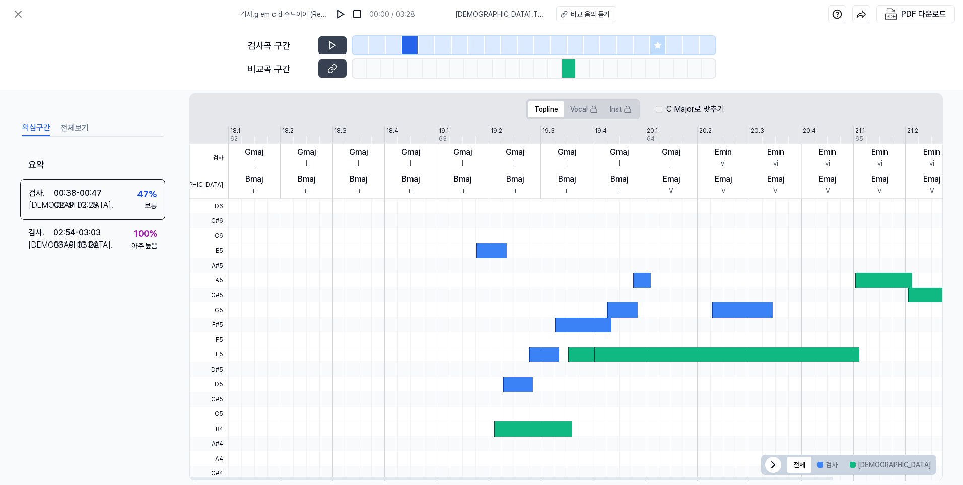
click at [772, 461] on icon at bounding box center [773, 465] width 12 height 12
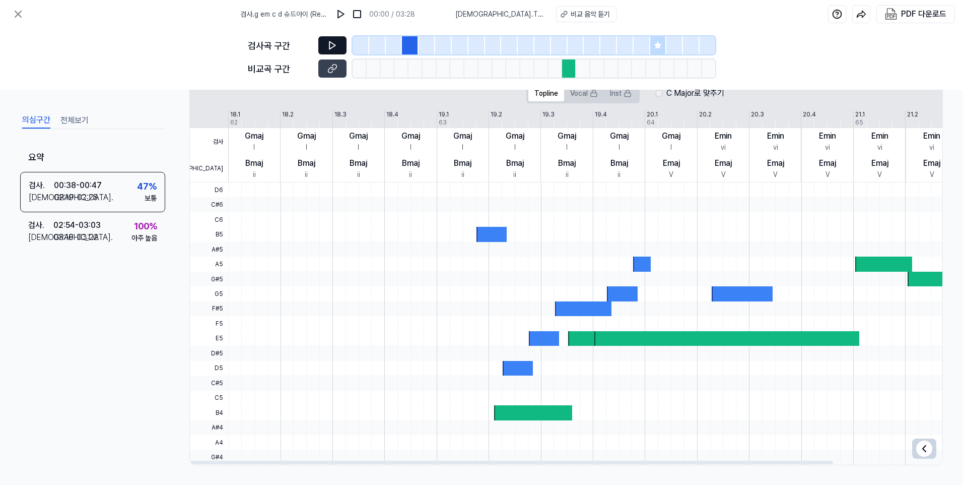
scroll to position [207, 0]
click at [329, 50] on button at bounding box center [332, 45] width 28 height 18
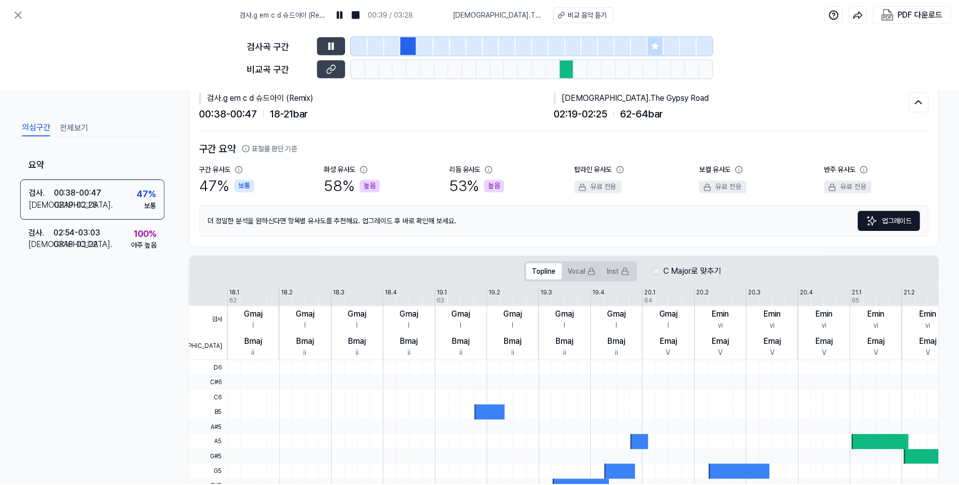
scroll to position [0, 0]
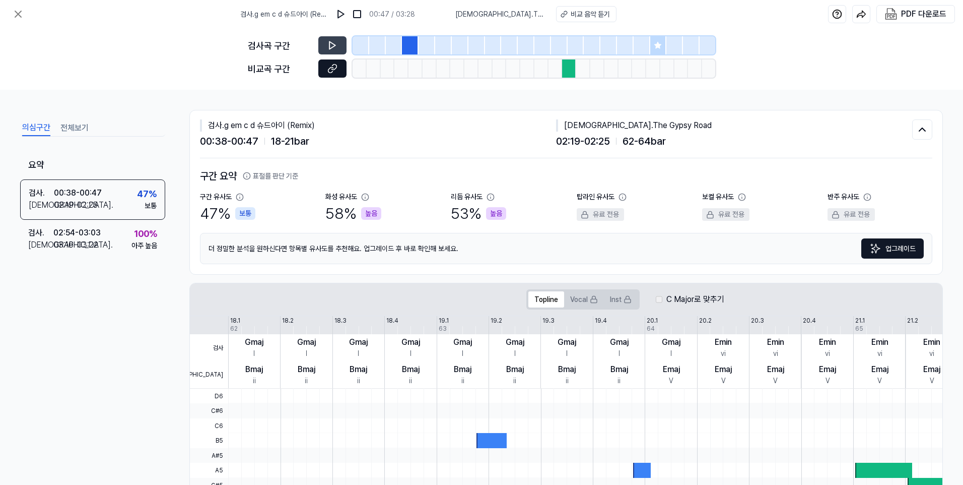
click at [331, 67] on icon at bounding box center [333, 68] width 10 height 10
click at [18, 14] on icon at bounding box center [18, 14] width 6 height 6
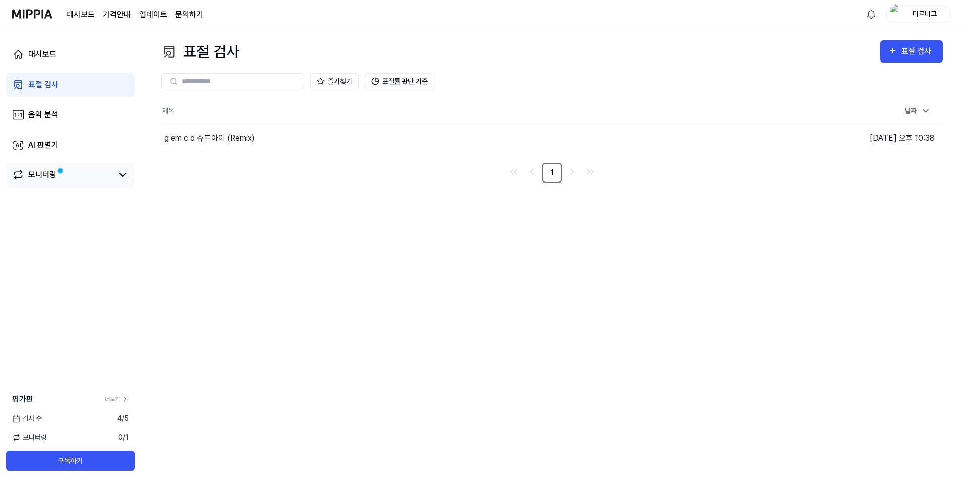
click at [44, 176] on div "모니터링" at bounding box center [42, 175] width 28 height 12
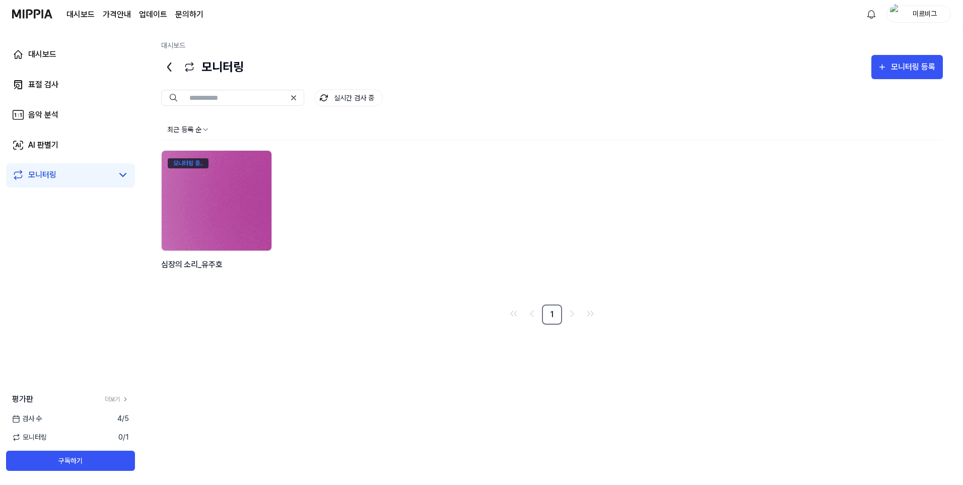
click at [185, 161] on div "모니터링 중.." at bounding box center [188, 163] width 41 height 10
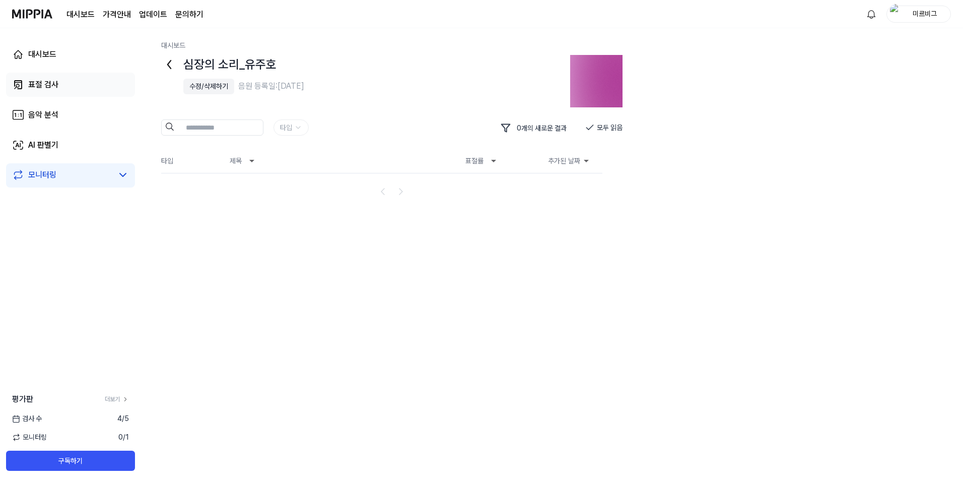
click at [63, 80] on link "표절 검사" at bounding box center [70, 85] width 129 height 24
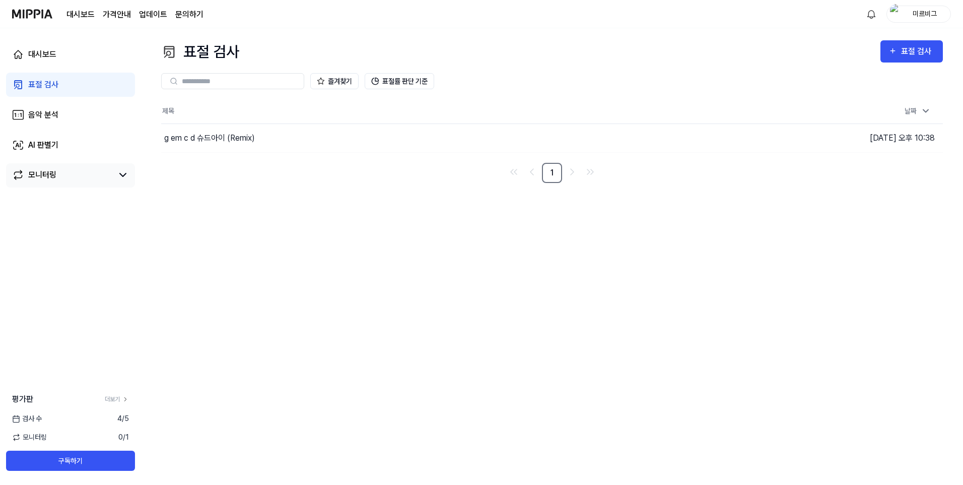
click at [46, 178] on div "모니터링" at bounding box center [42, 175] width 28 height 12
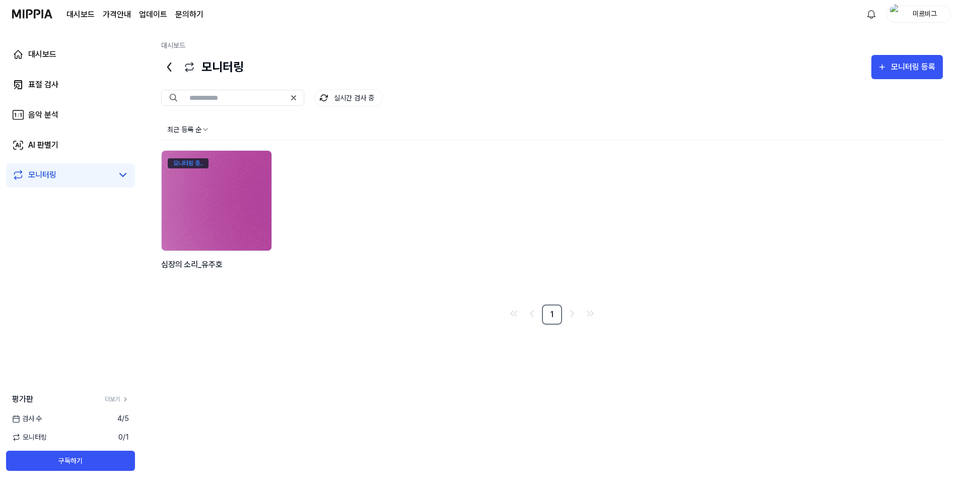
click at [196, 159] on div "모니터링 중.." at bounding box center [188, 163] width 41 height 10
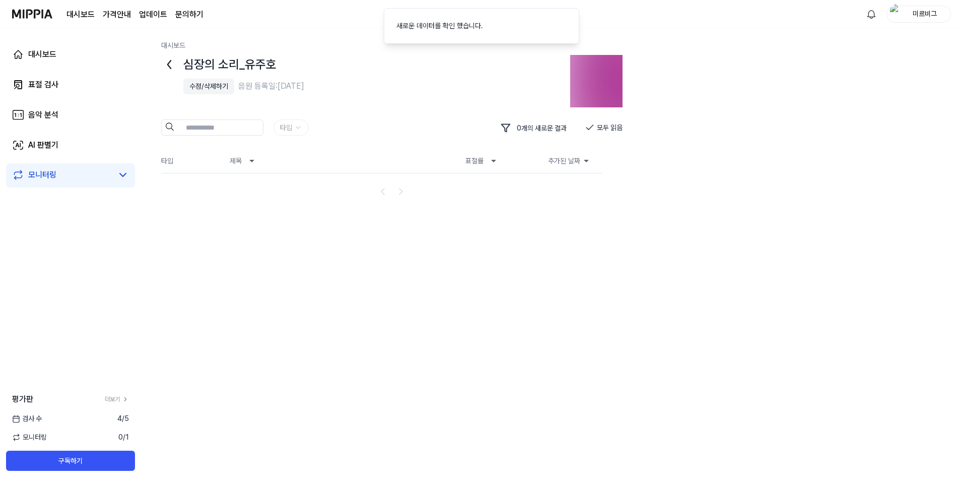
drag, startPoint x: 443, startPoint y: 32, endPoint x: 269, endPoint y: 79, distance: 181.1
click at [439, 33] on li "새로운 데이터를 확인 했습니다." at bounding box center [482, 26] width 196 height 36
click at [75, 53] on link "대시보드" at bounding box center [70, 54] width 129 height 24
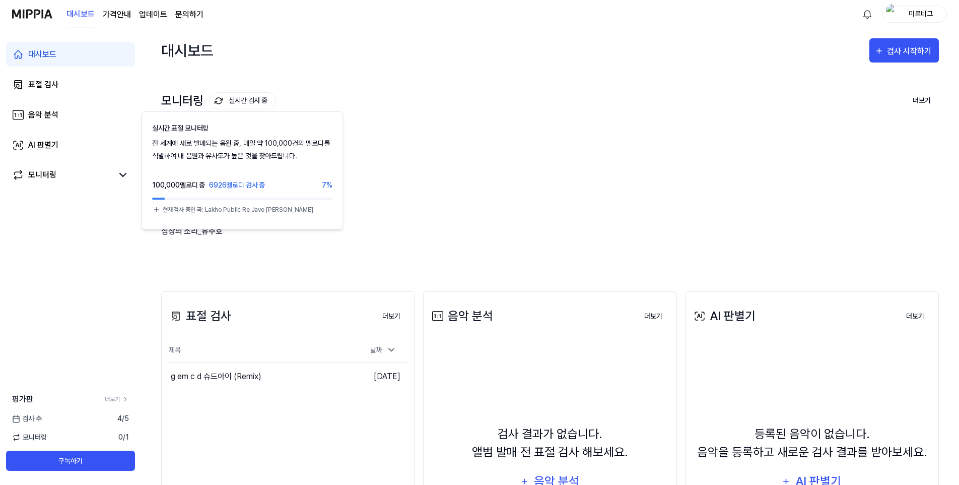
click at [249, 100] on button "실시간 검사 중" at bounding box center [242, 100] width 67 height 17
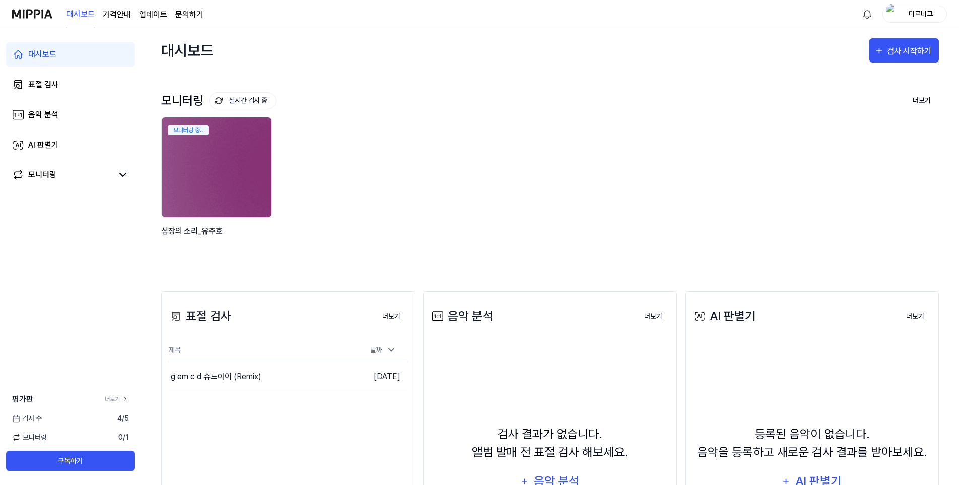
click at [249, 100] on button "실시간 검사 중" at bounding box center [242, 100] width 67 height 17
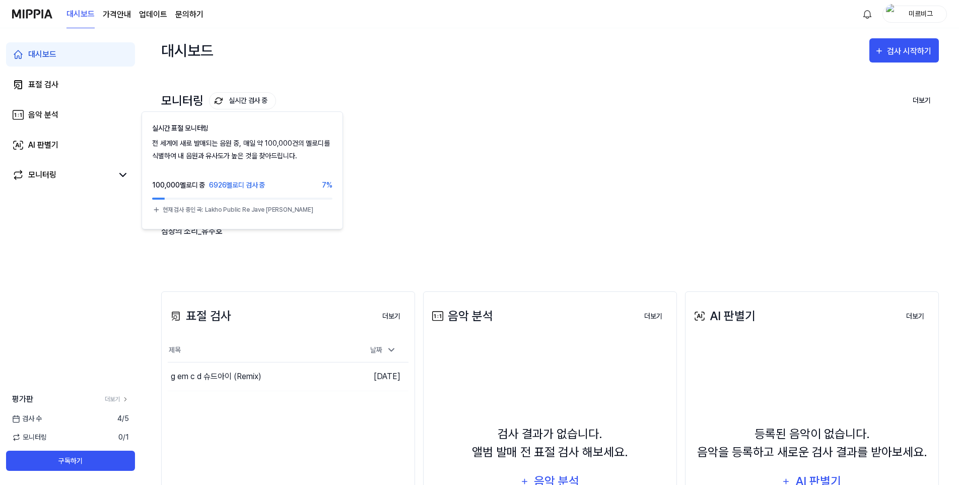
click at [249, 100] on button "실시간 검사 중" at bounding box center [242, 100] width 67 height 17
click at [550, 137] on div "모니터링 중.. 심장의 소리_유주호" at bounding box center [542, 189] width 778 height 144
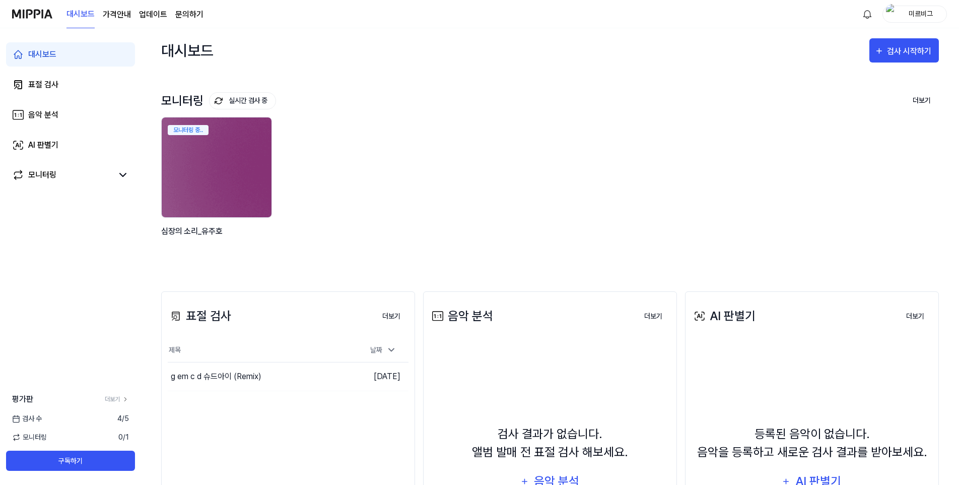
click at [510, 256] on div "모니터링 중.. 심장의 소리_유주호" at bounding box center [542, 189] width 778 height 144
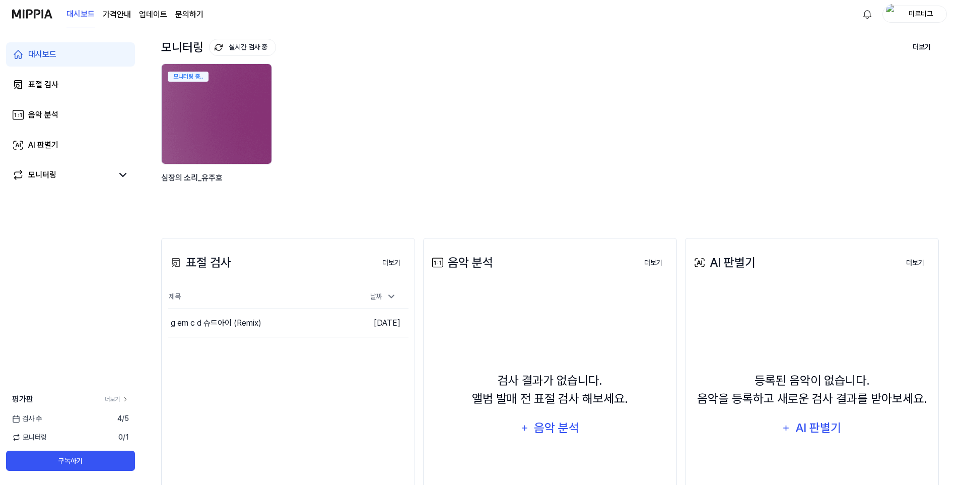
scroll to position [149, 0]
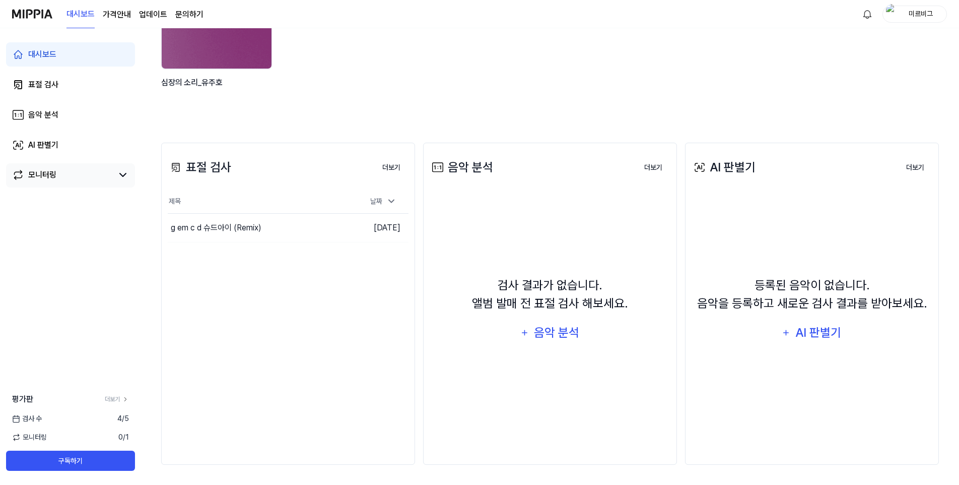
click at [73, 167] on div "모니터링" at bounding box center [70, 175] width 129 height 24
click at [66, 175] on link "모니터링" at bounding box center [62, 175] width 101 height 12
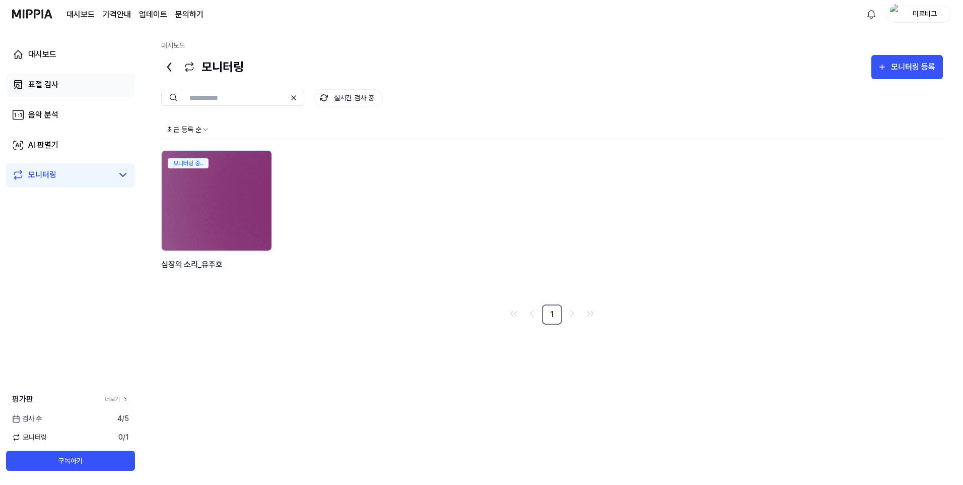
click at [54, 73] on link "표절 검사" at bounding box center [70, 85] width 129 height 24
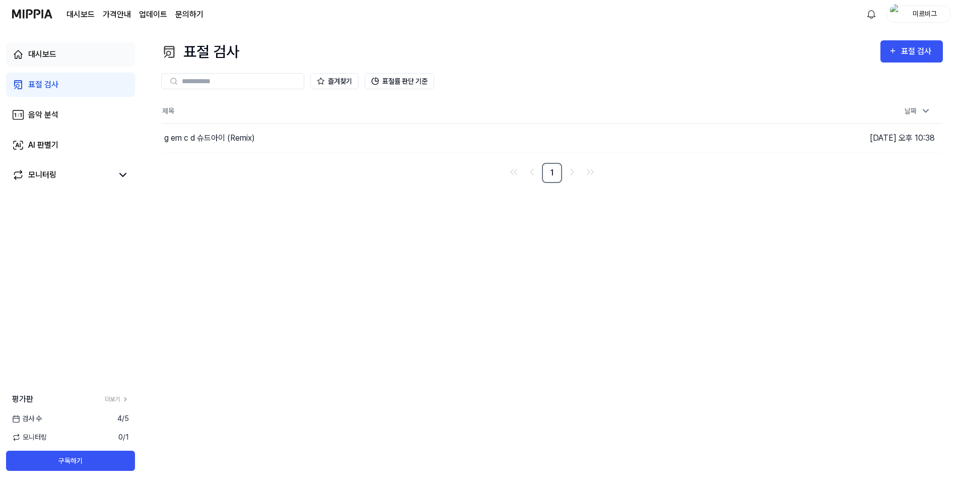
click at [58, 53] on link "대시보드" at bounding box center [70, 54] width 129 height 24
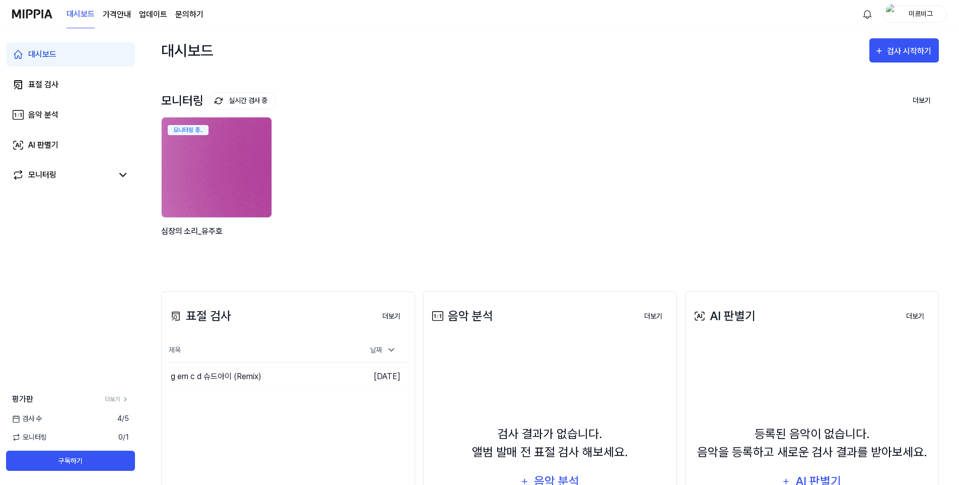
click at [251, 206] on img at bounding box center [216, 167] width 121 height 110
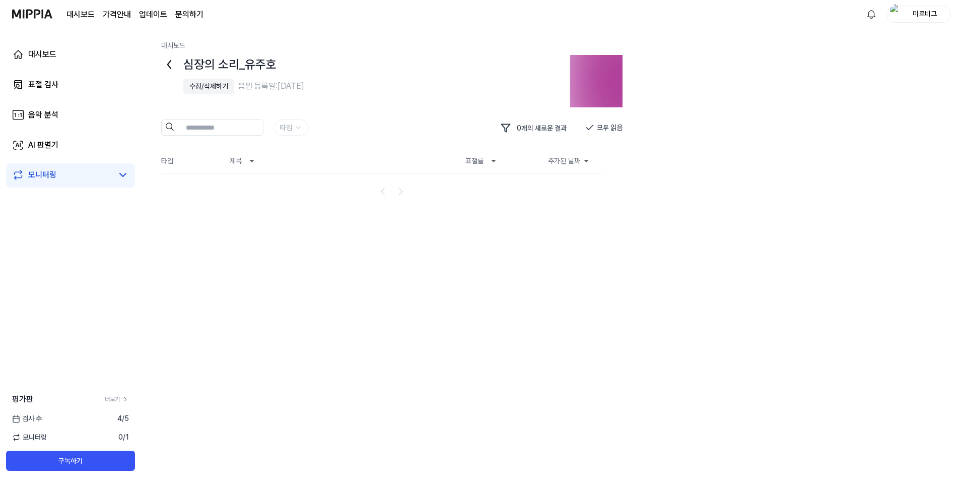
click at [304, 89] on div "음원 등록일: 2025.08.12." at bounding box center [271, 86] width 66 height 12
click at [262, 62] on div "심장의 소리_유주호" at bounding box center [371, 64] width 377 height 19
click at [583, 93] on img at bounding box center [596, 81] width 52 height 52
drag, startPoint x: 583, startPoint y: 93, endPoint x: 574, endPoint y: 96, distance: 9.7
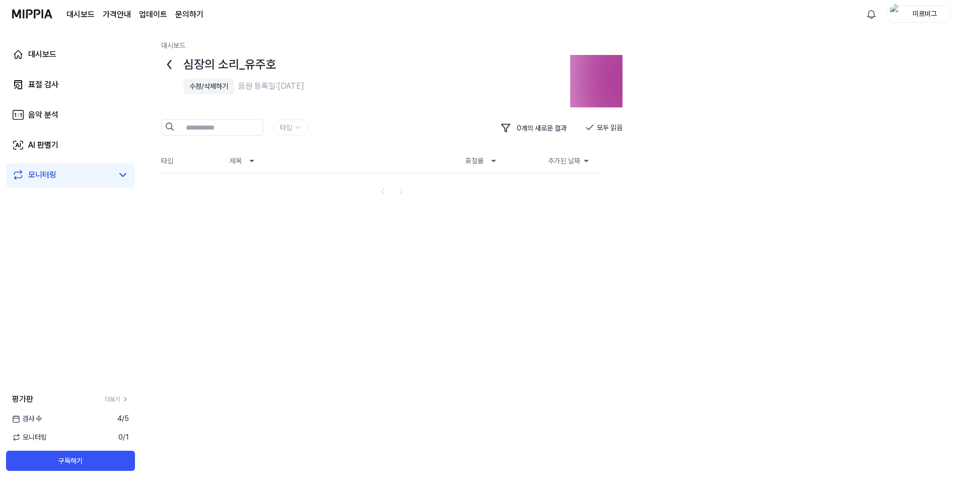
click at [579, 93] on img at bounding box center [596, 81] width 52 height 52
click at [611, 129] on button "모두 읽음" at bounding box center [604, 127] width 38 height 16
drag, startPoint x: 61, startPoint y: 179, endPoint x: 90, endPoint y: 165, distance: 31.8
click at [61, 179] on link "모니터링" at bounding box center [62, 175] width 101 height 12
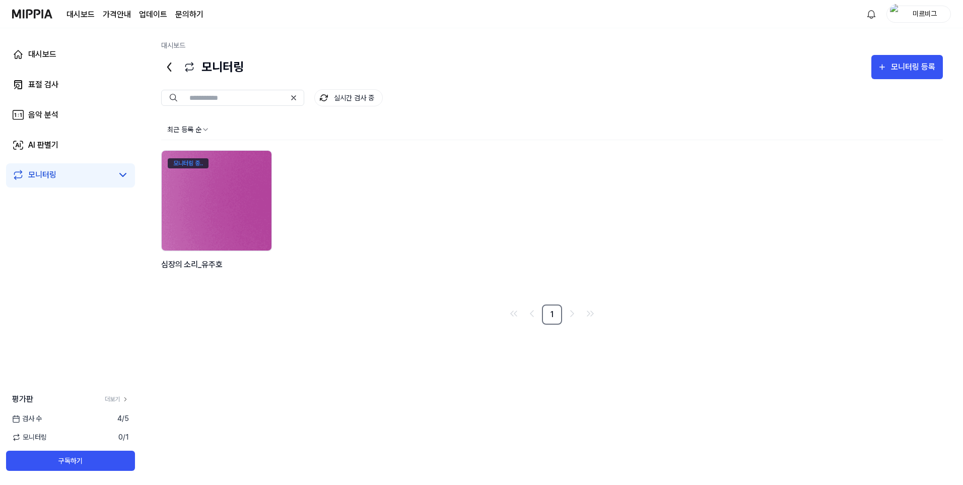
click at [192, 159] on div "모니터링 중.." at bounding box center [188, 163] width 41 height 10
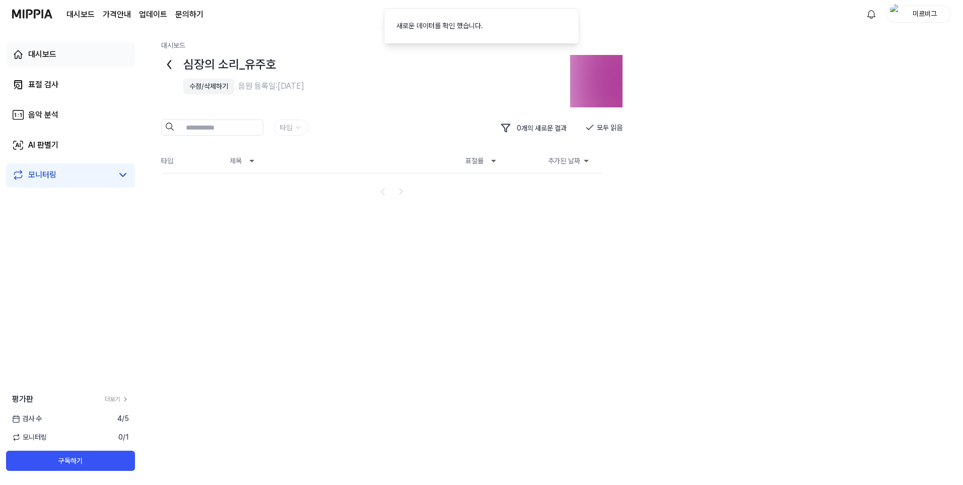
click at [63, 55] on link "대시보드" at bounding box center [70, 54] width 129 height 24
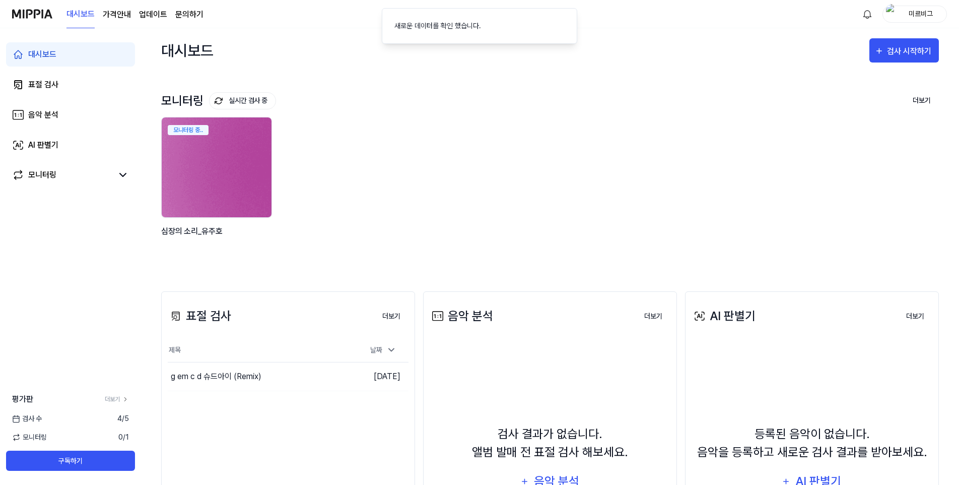
click at [216, 151] on img at bounding box center [216, 167] width 121 height 110
click at [185, 132] on div "모니터링 중.." at bounding box center [188, 130] width 41 height 10
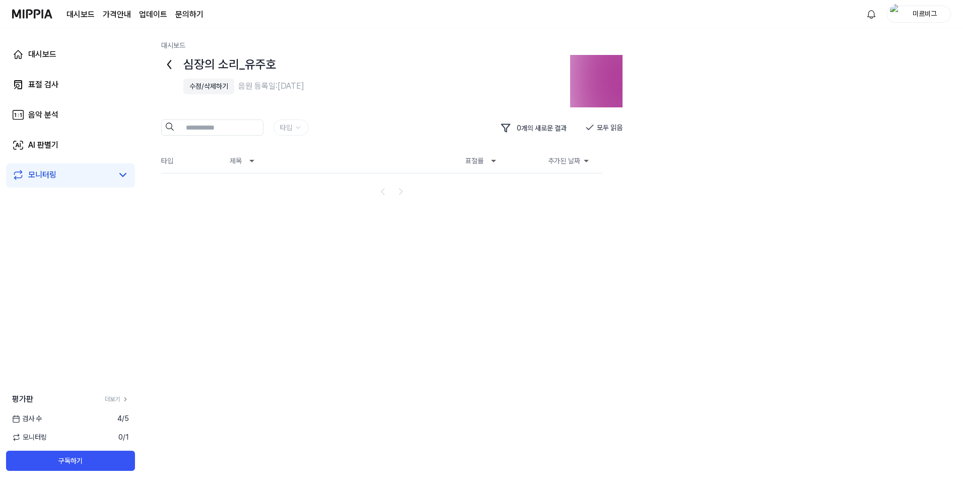
click at [217, 249] on div "대시보드 심장의 소리_유주호 수정/삭제하기 음원 등록일: 2025.08.12. 타입 0 개의 새로운 결과 모두 읽음 타입 제목 표절률 추가된 …" at bounding box center [552, 256] width 822 height 457
click at [197, 81] on div "수정/삭제하기" at bounding box center [208, 86] width 39 height 11
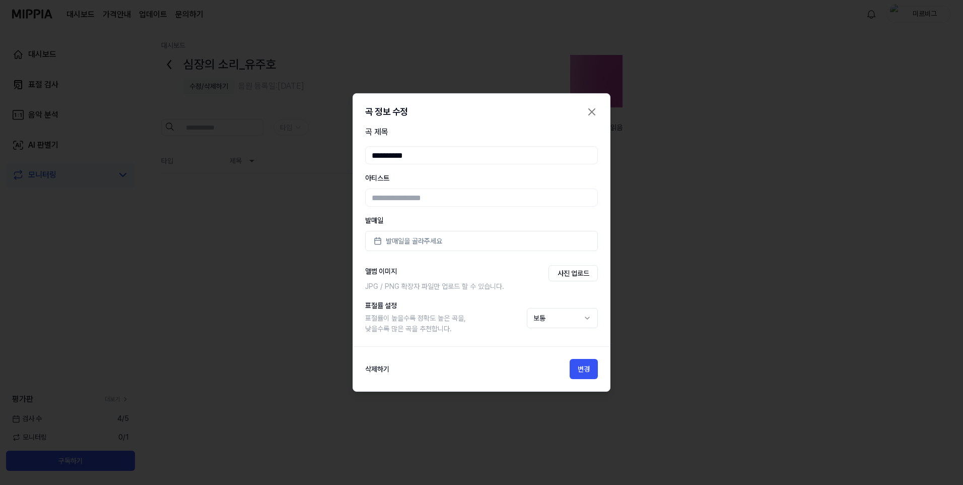
click at [592, 109] on icon "button" at bounding box center [592, 112] width 12 height 12
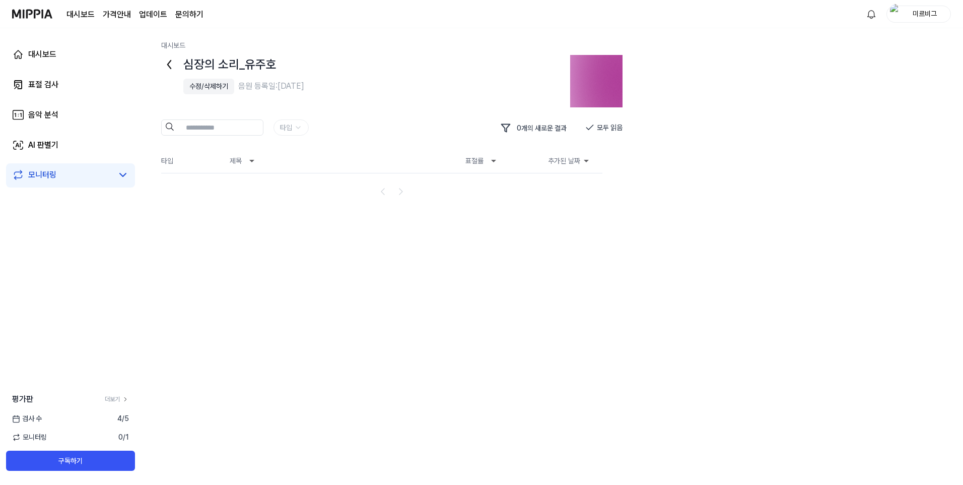
click at [412, 100] on div "심장의 소리_유주호 수정/삭제하기 음원 등록일: 2025.08.12." at bounding box center [360, 81] width 399 height 52
click at [43, 89] on div "표절 검사" at bounding box center [43, 85] width 30 height 12
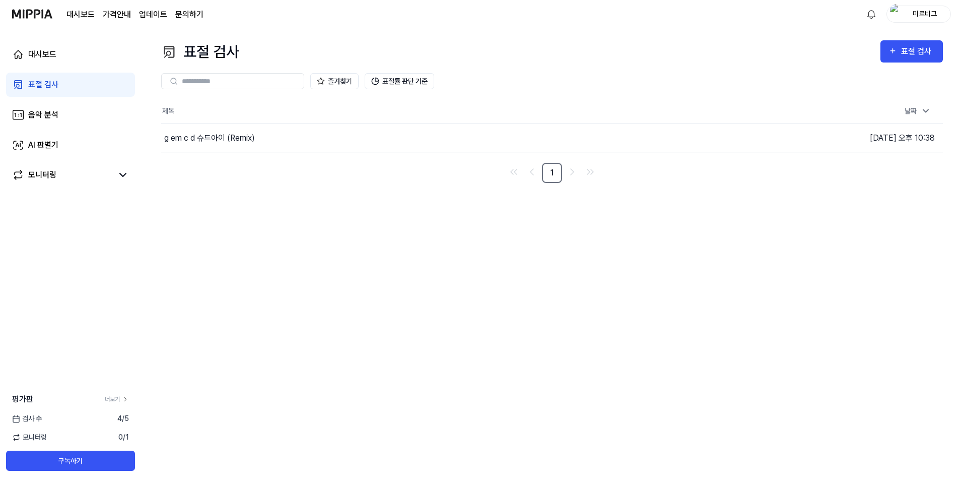
click at [296, 202] on div "표절 검사 표절 검사 표절 검사 음악 분석 AI 판별기 즐겨찾기 표절률 판단 기준 제목 날짜 g em c d 슈드아이 (Remix) 이동하기 …" at bounding box center [552, 256] width 822 height 457
click at [908, 54] on div "표절 검사" at bounding box center [918, 51] width 34 height 13
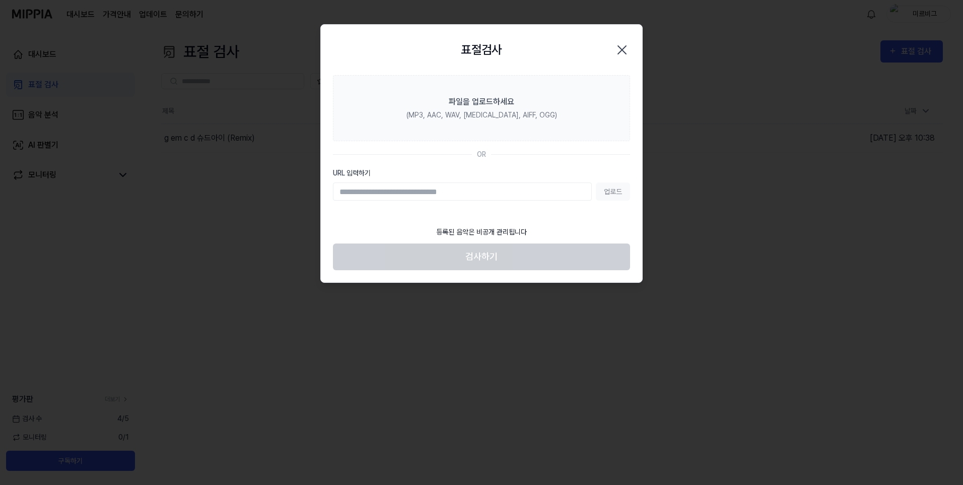
click at [624, 49] on icon "button" at bounding box center [622, 50] width 16 height 16
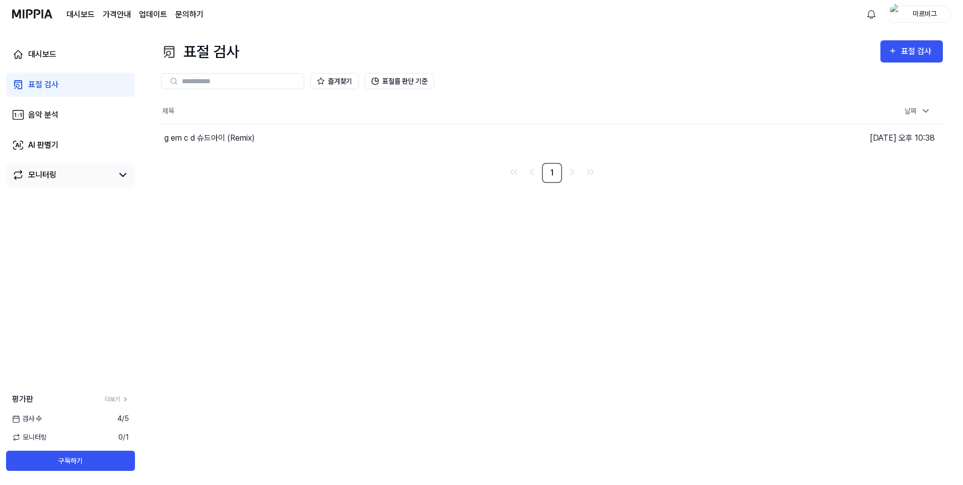
click at [64, 171] on link "모니터링" at bounding box center [62, 175] width 101 height 12
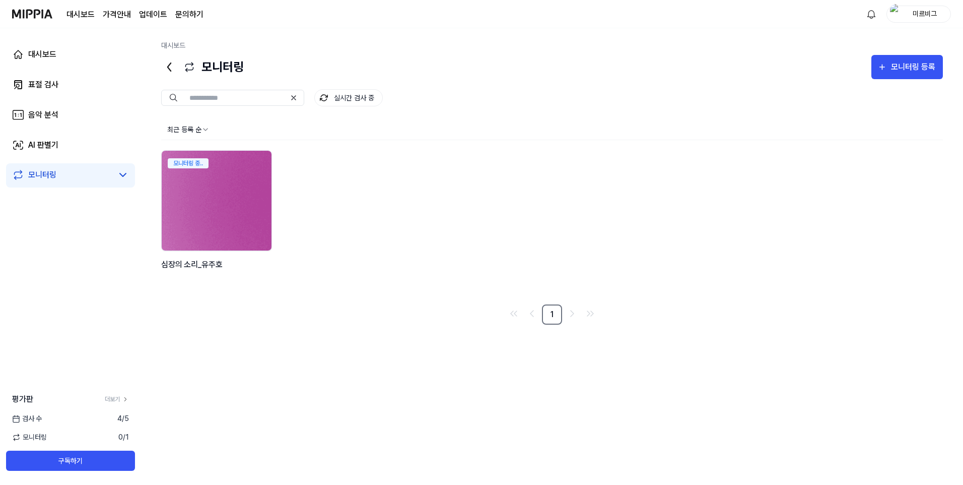
click at [214, 171] on div "모니터링 중.." at bounding box center [217, 162] width 110 height 22
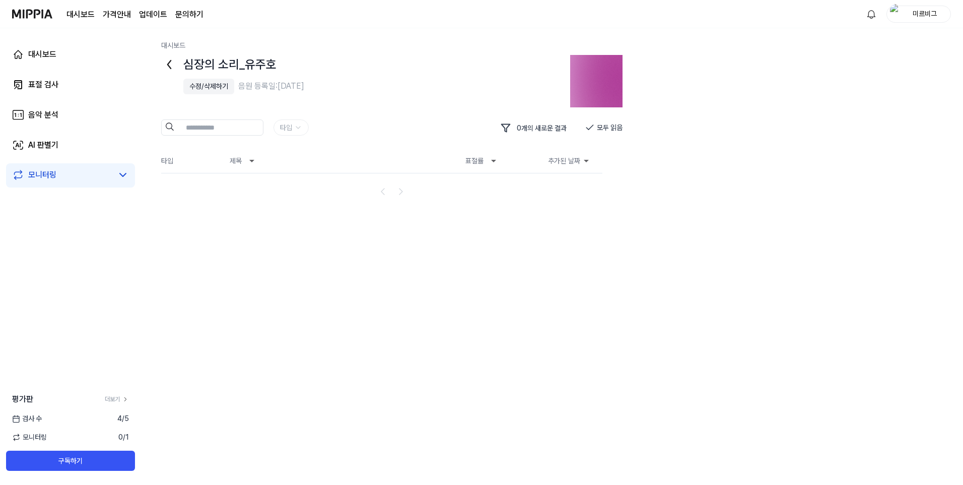
click at [199, 88] on div "수정/삭제하기" at bounding box center [208, 86] width 39 height 11
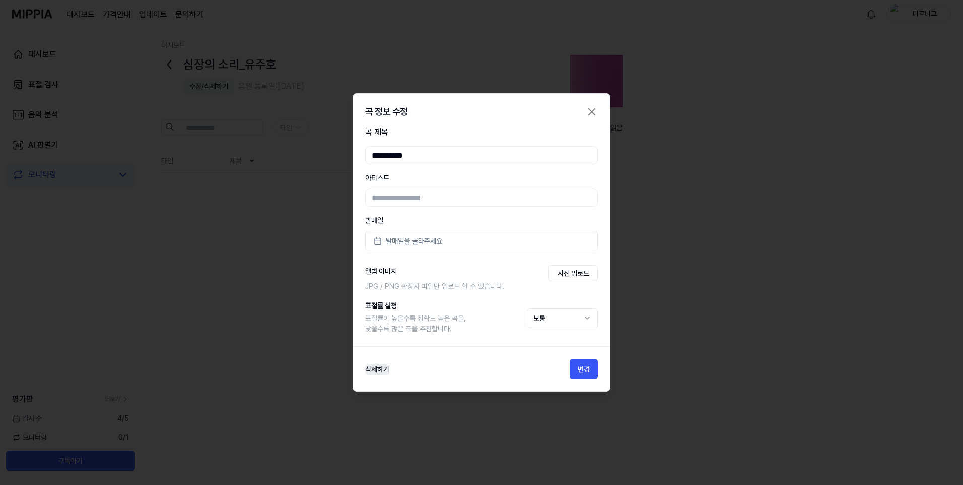
click at [369, 371] on button "삭제하기" at bounding box center [377, 369] width 24 height 11
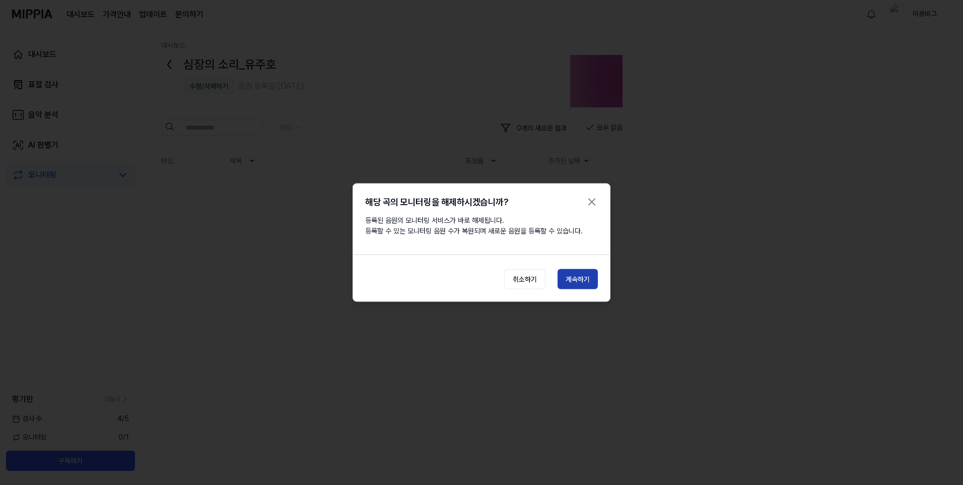
click at [584, 277] on button "계속하기" at bounding box center [578, 279] width 40 height 20
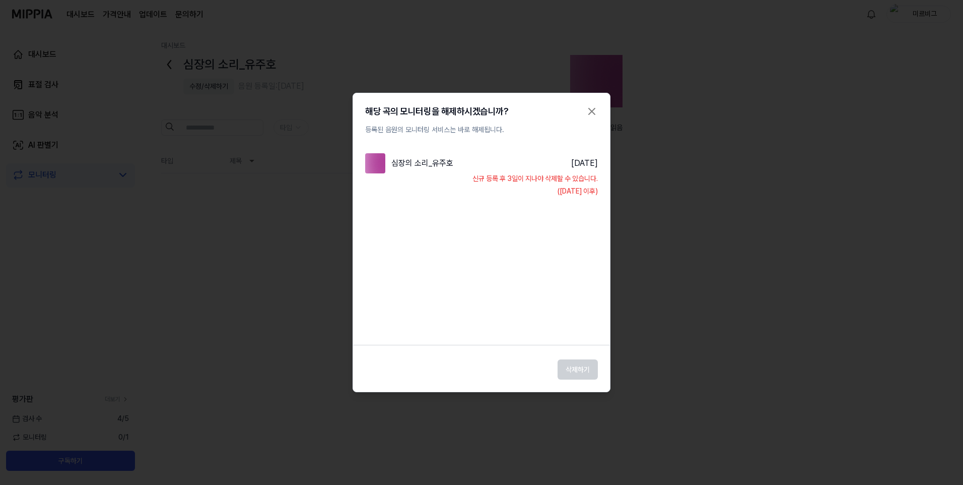
click at [579, 371] on div "삭제하기" at bounding box center [481, 366] width 257 height 26
click at [402, 168] on div "심장의 소리_유주호" at bounding box center [423, 163] width 62 height 12
drag, startPoint x: 402, startPoint y: 168, endPoint x: 451, endPoint y: 170, distance: 49.9
click at [409, 165] on div "심장의 소리_유주호" at bounding box center [423, 163] width 62 height 12
click at [532, 170] on div "심장의 소리_유주호 2025.08.12." at bounding box center [481, 163] width 233 height 20
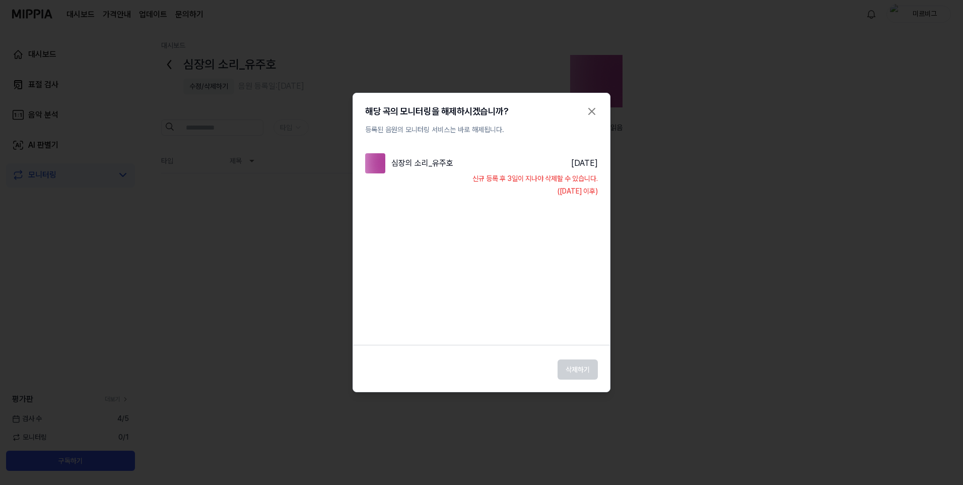
click at [557, 186] on div "(2025.08.15. 이후)" at bounding box center [481, 191] width 233 height 11
click at [572, 158] on div "2025.08.12." at bounding box center [584, 163] width 27 height 12
click at [565, 202] on div "심장의 소리_유주호 2025.08.12. 신규 등록 후 3일이 지나야 삭제할 수 있습니다. (2025.08.15. 이후)" at bounding box center [481, 234] width 257 height 183
click at [515, 225] on div "심장의 소리_유주호 2025.08.12. 신규 등록 후 3일이 지나야 삭제할 수 있습니다. (2025.08.15. 이후)" at bounding box center [481, 234] width 257 height 183
click at [592, 104] on div "해당 곡의 모니터링을 해제하시겠습니까? 등록된 음원의 모니터링 서비스는 바로 해제됩니다. 심장의 소리_유주호 2025.08.12. 신규 등록 …" at bounding box center [482, 242] width 258 height 299
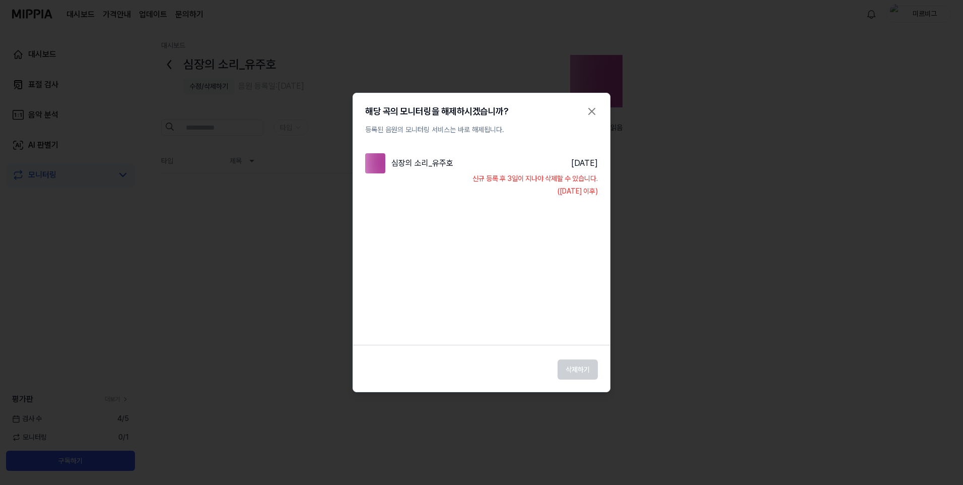
click at [591, 114] on icon "button" at bounding box center [592, 111] width 12 height 12
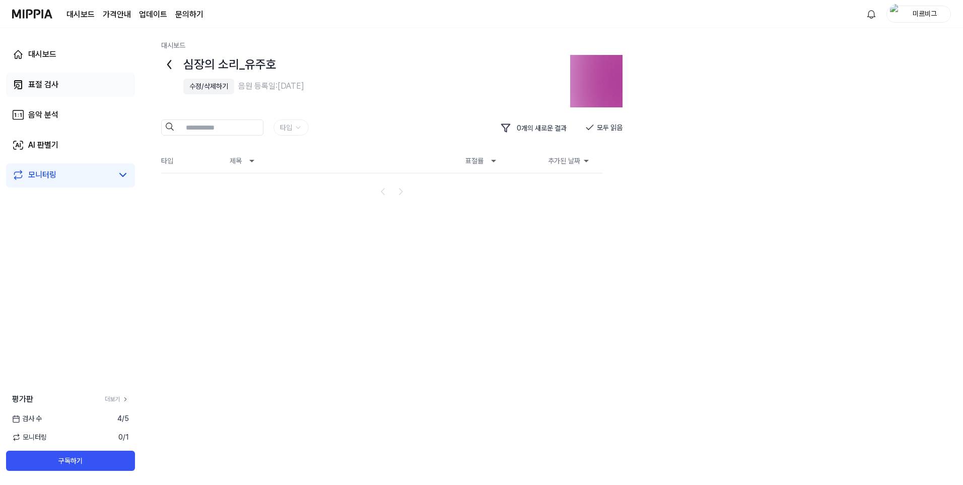
click at [40, 86] on div "표절 검사" at bounding box center [43, 85] width 30 height 12
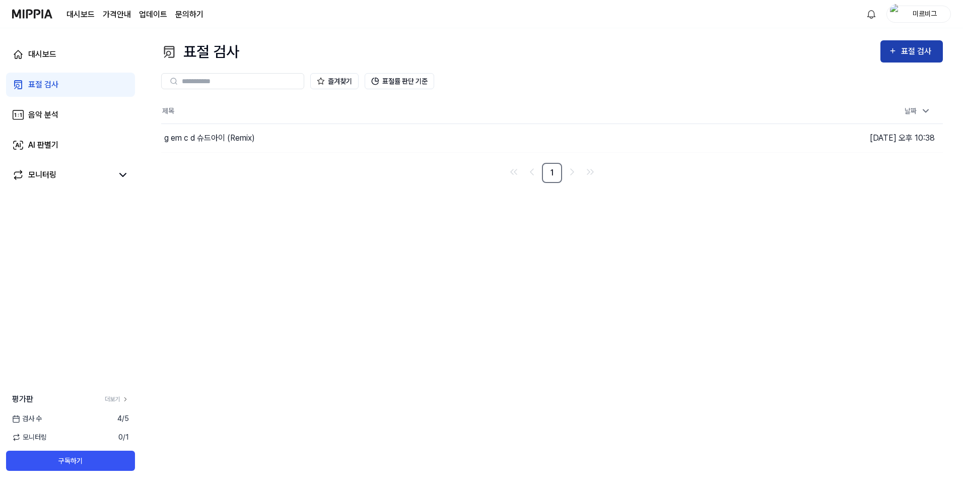
click at [892, 59] on button "표절 검사" at bounding box center [912, 51] width 62 height 22
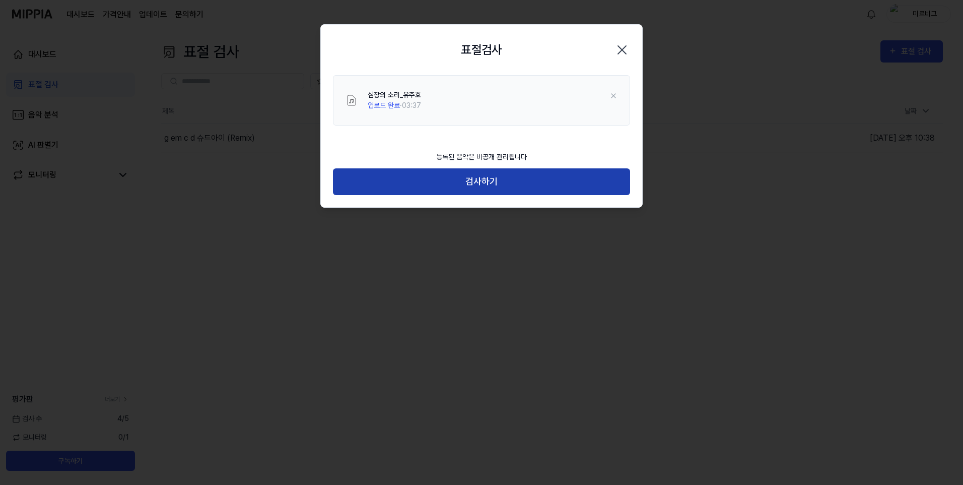
click at [506, 177] on button "검사하기" at bounding box center [481, 181] width 297 height 27
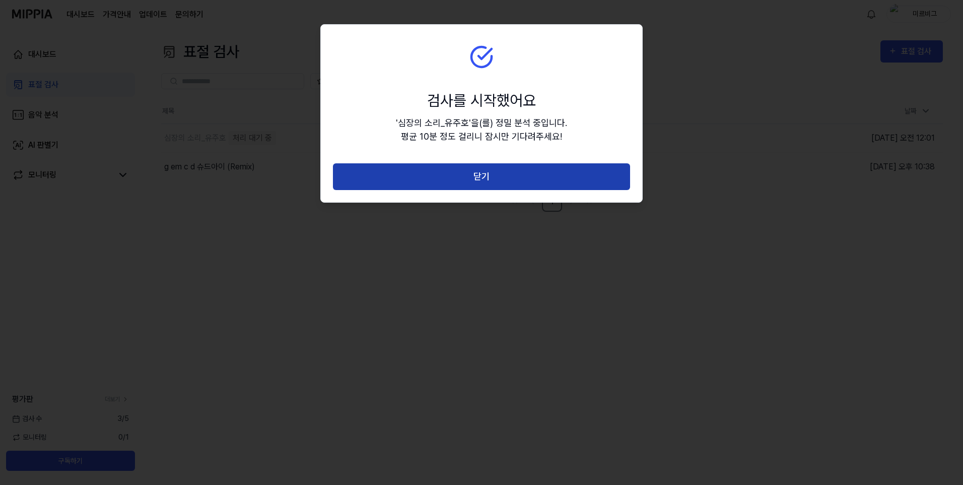
click at [480, 189] on button "닫기" at bounding box center [481, 176] width 297 height 27
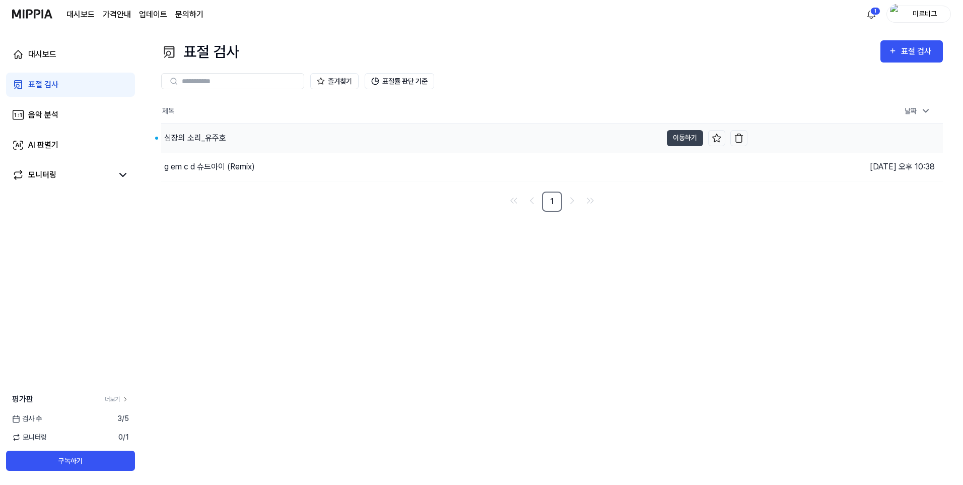
click at [199, 134] on div "심장의 소리_유주호" at bounding box center [195, 138] width 62 height 12
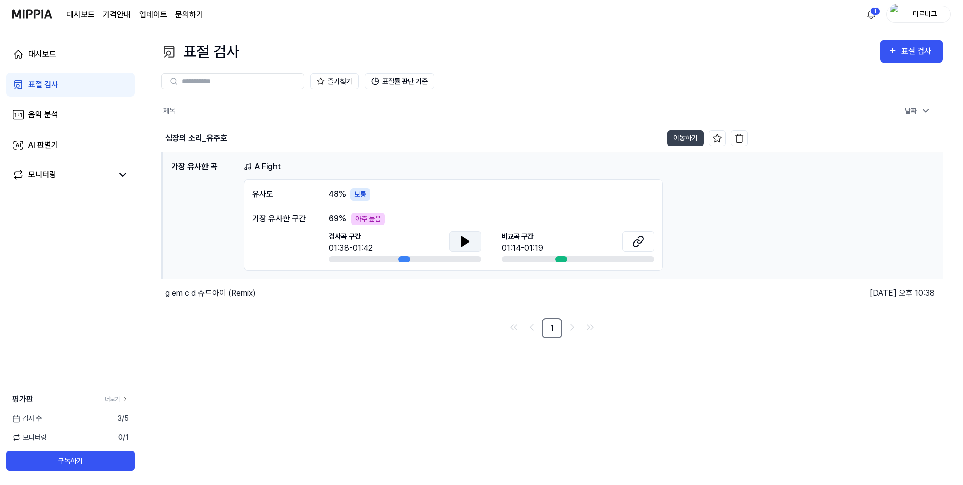
click at [473, 243] on button at bounding box center [465, 241] width 32 height 20
click at [644, 242] on icon at bounding box center [638, 241] width 12 height 12
